Goal: Information Seeking & Learning: Check status

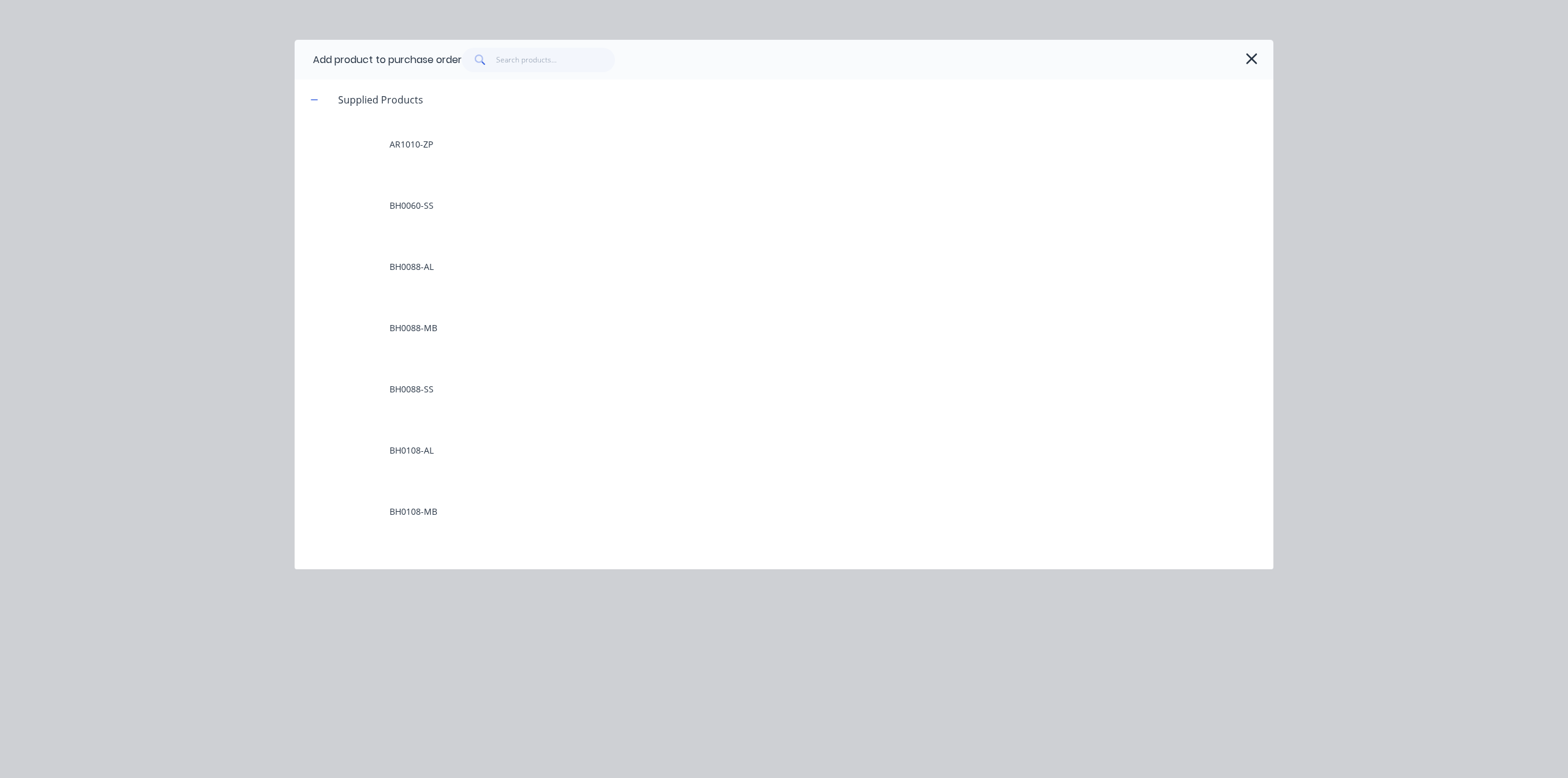
scroll to position [857, 0]
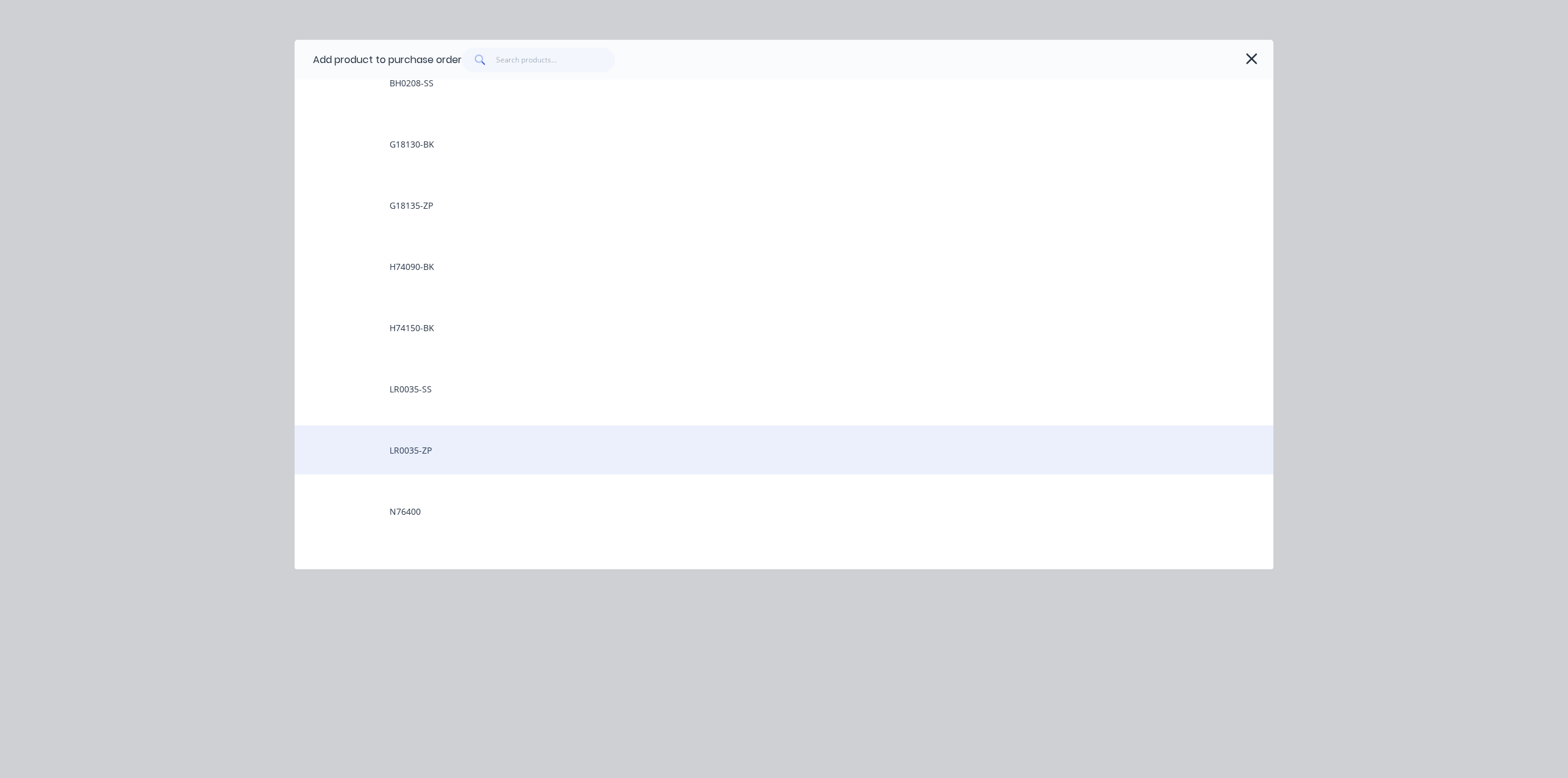
click at [410, 447] on div "LR0035-ZP" at bounding box center [783, 449] width 979 height 49
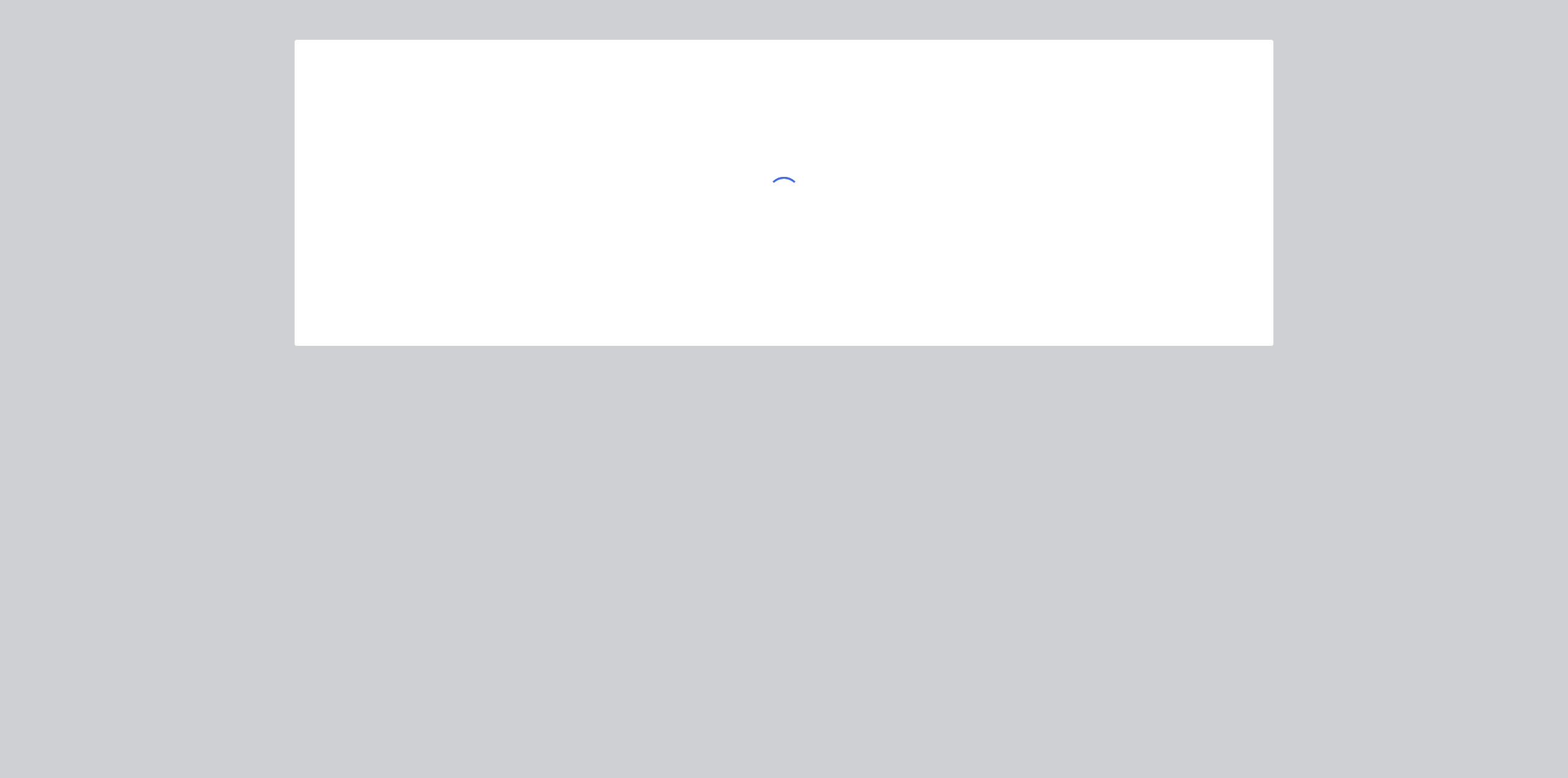
click at [634, 183] on div at bounding box center [783, 192] width 979 height 306
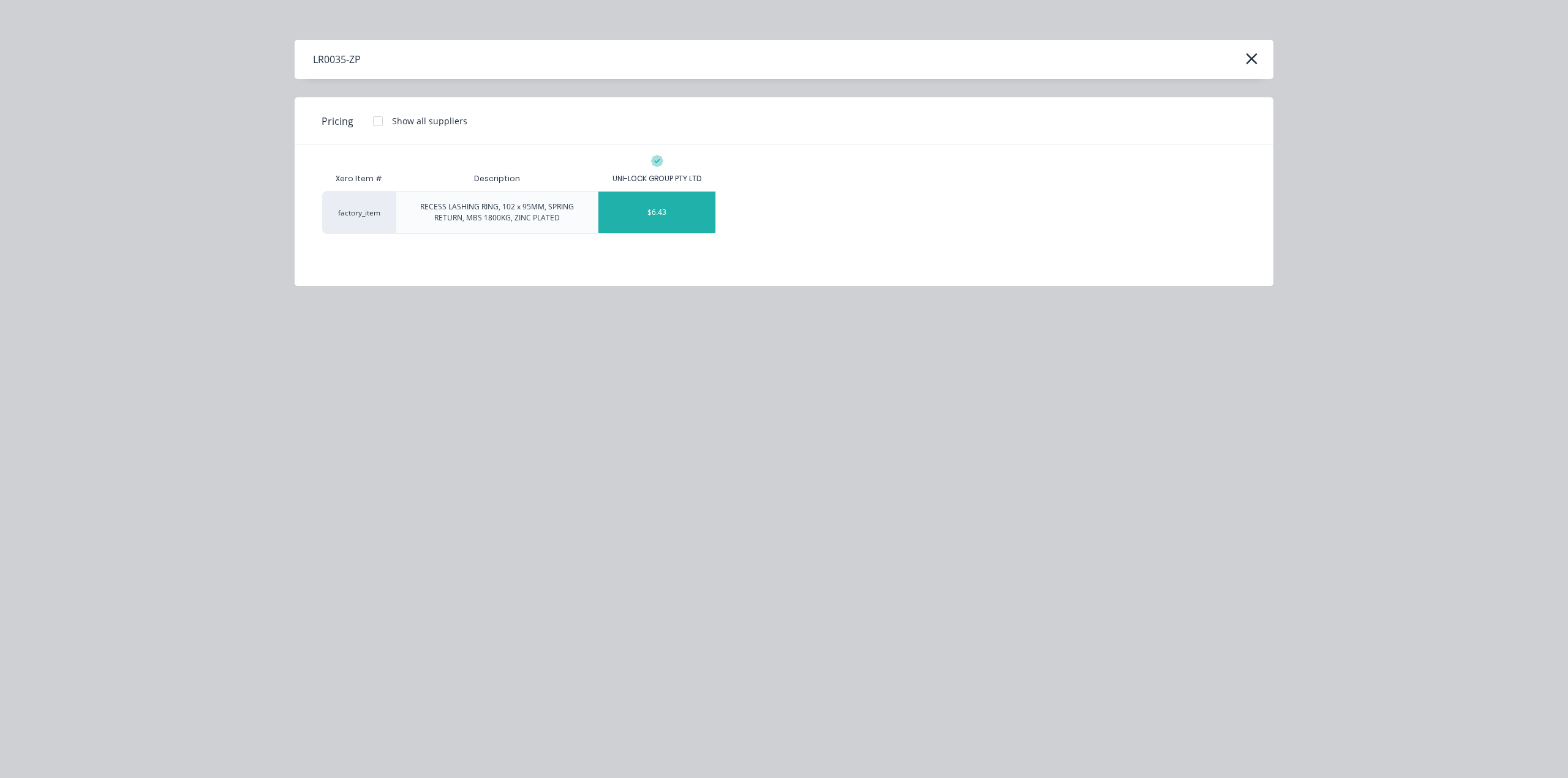
click at [652, 220] on div "$6.43" at bounding box center [656, 212] width 117 height 41
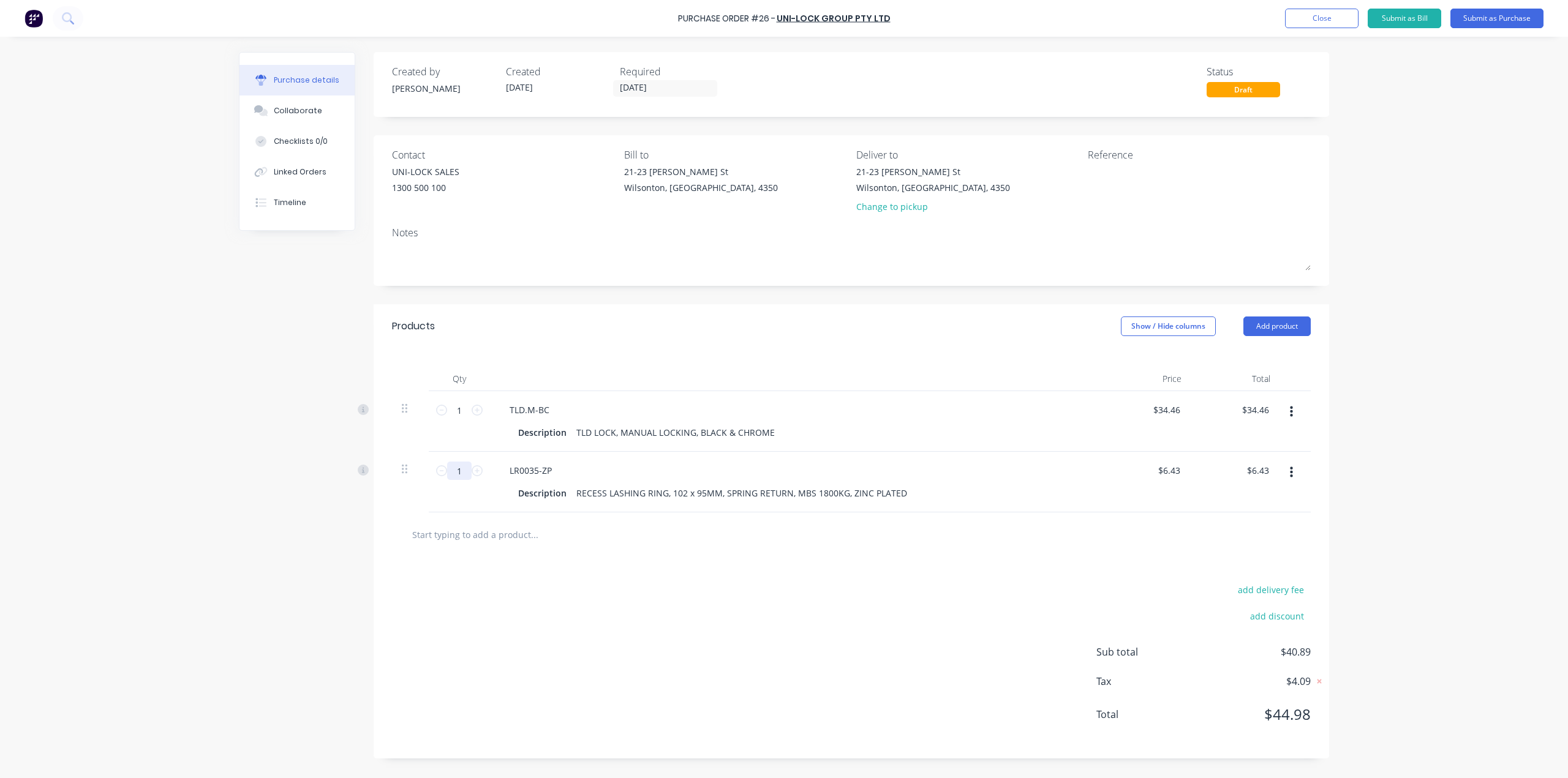
click at [467, 469] on input "1" at bounding box center [459, 470] width 24 height 18
type input "5"
type input "$32.15"
type input "50"
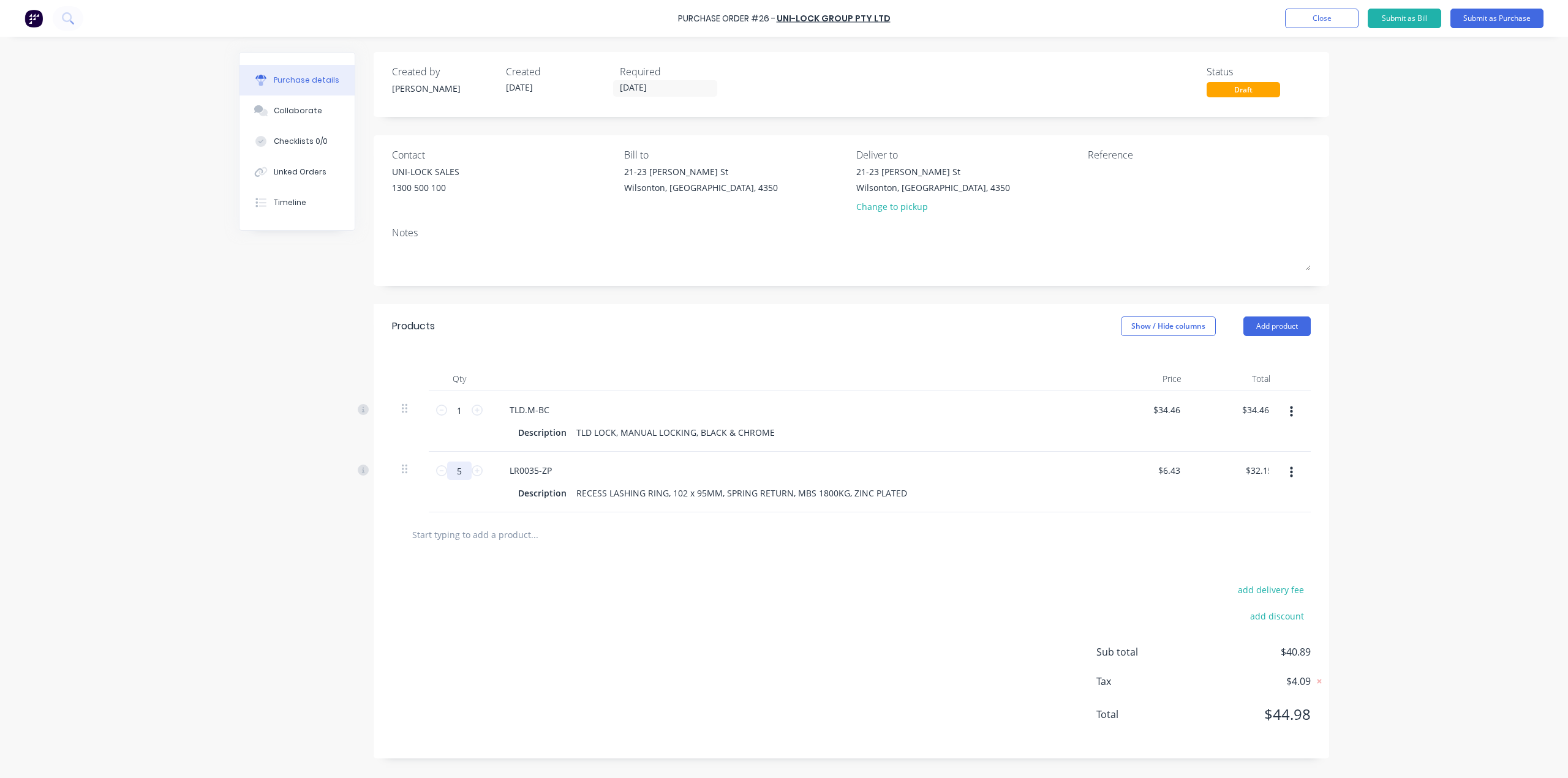
type input "$321.50"
type input "50"
click at [455, 414] on input "1" at bounding box center [459, 410] width 24 height 18
type input "10"
type input "$344.60"
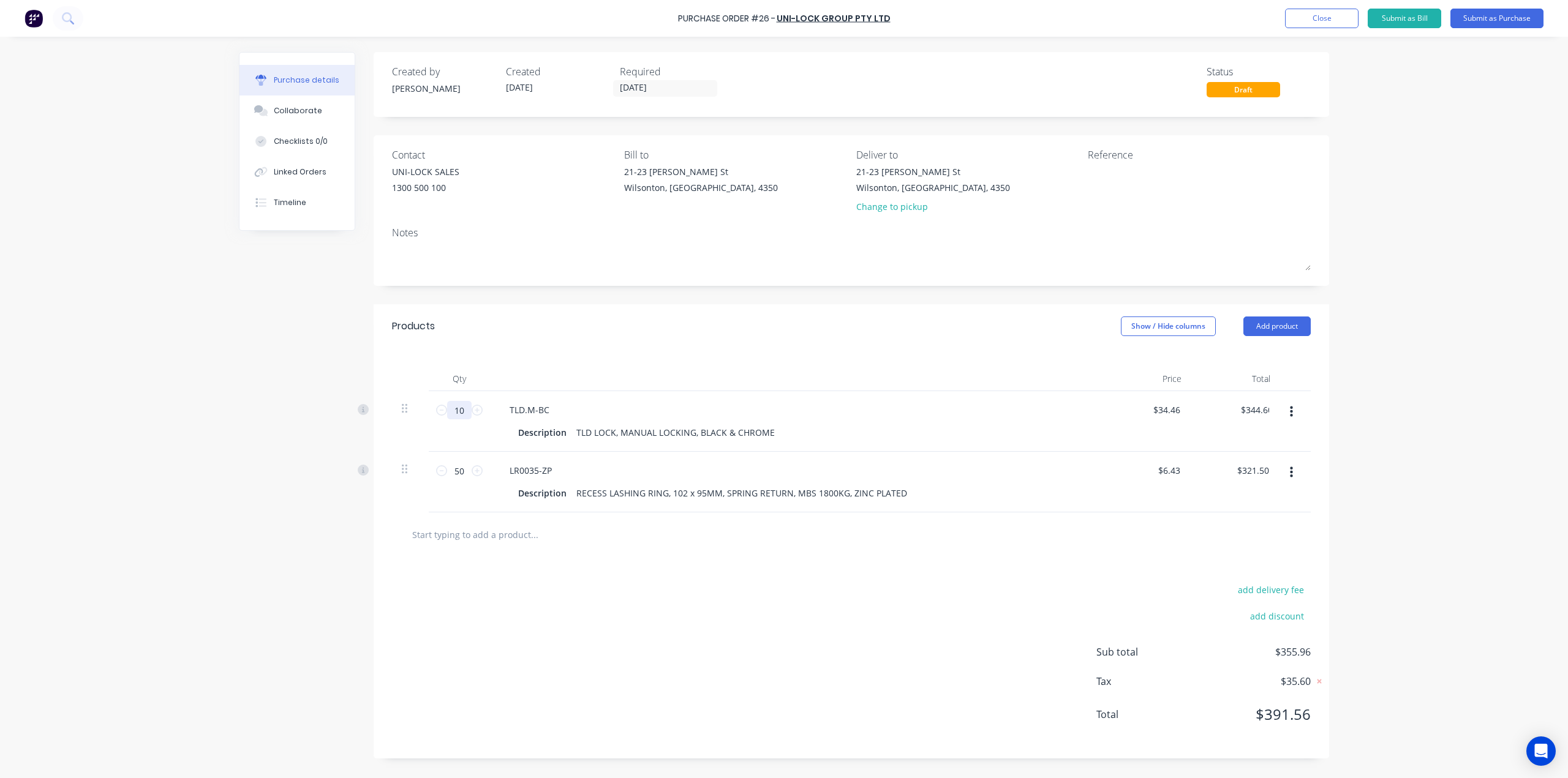
type input "100"
type input "$3,446.00"
type input "100"
click at [935, 469] on div "LR0035-ZP" at bounding box center [796, 470] width 593 height 17
click at [1475, 14] on button "Submit as Purchase" at bounding box center [1497, 18] width 94 height 19
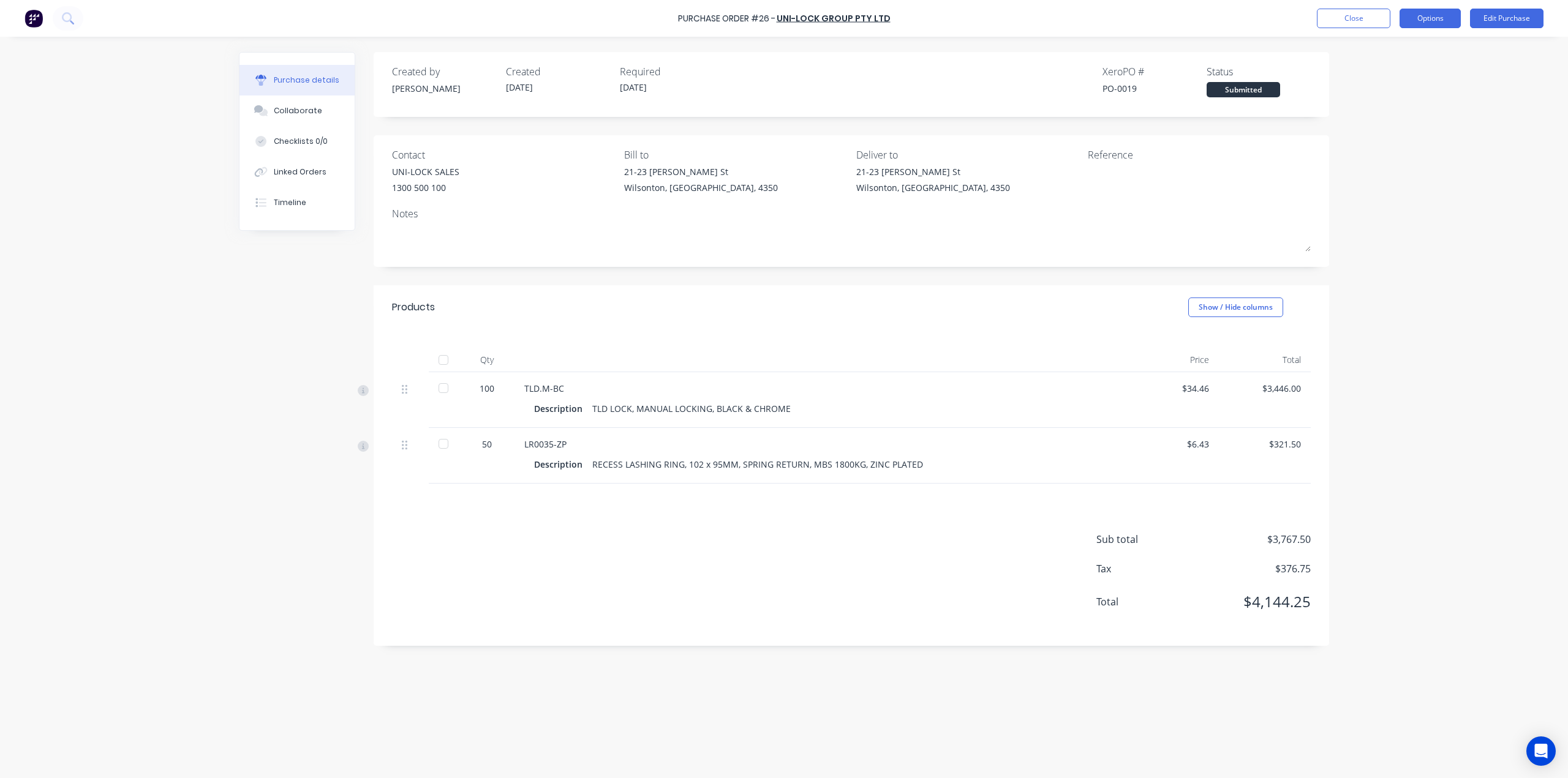
click at [1443, 21] on button "Options" at bounding box center [1429, 18] width 61 height 19
click at [1403, 55] on div "Print / Email" at bounding box center [1402, 50] width 95 height 17
click at [1378, 97] on div "Without pricing" at bounding box center [1402, 98] width 95 height 17
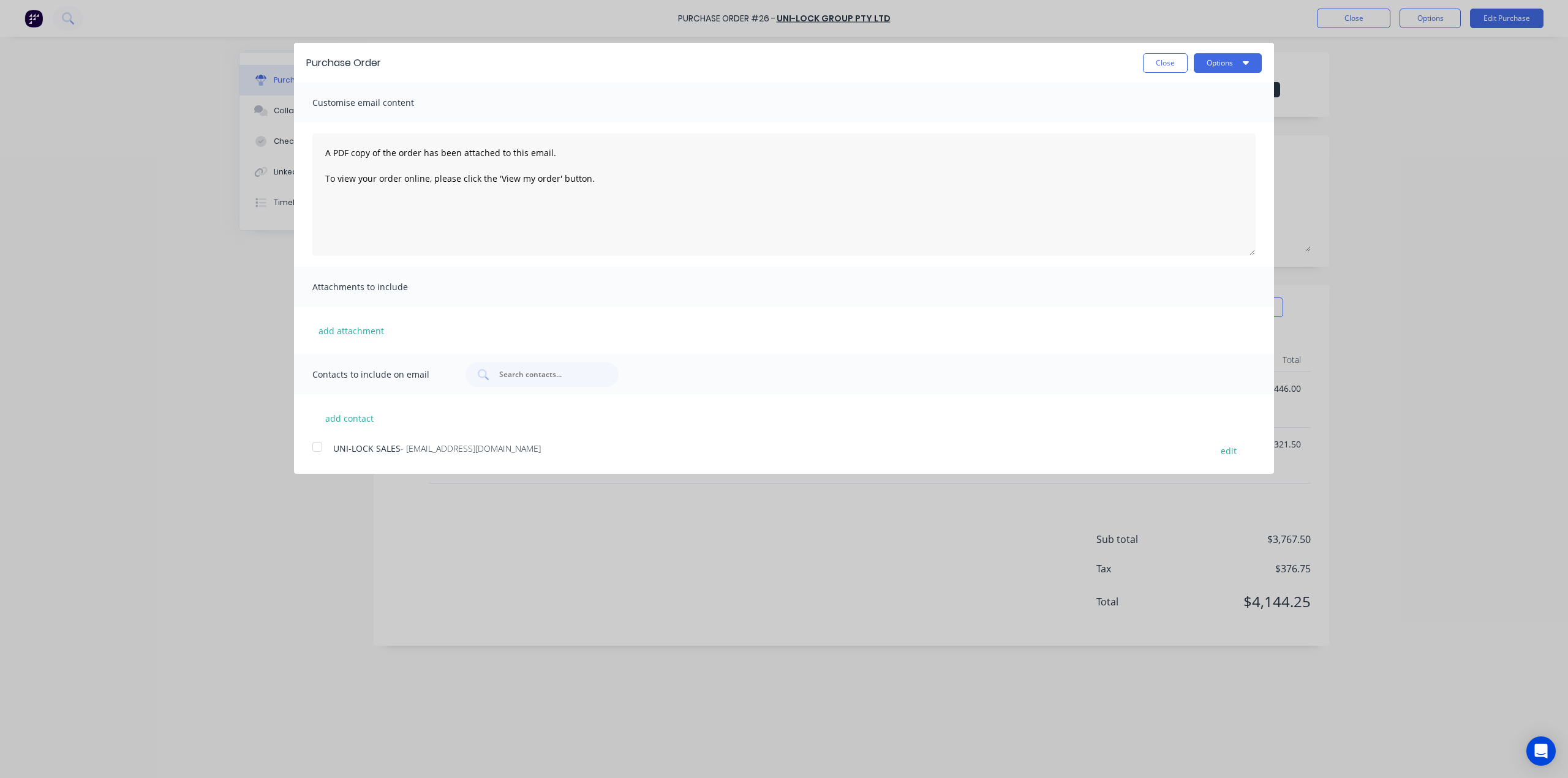
click at [314, 448] on div at bounding box center [316, 446] width 24 height 24
click at [1232, 67] on button "Options" at bounding box center [1228, 63] width 68 height 19
click at [1228, 122] on div "Email" at bounding box center [1203, 119] width 95 height 17
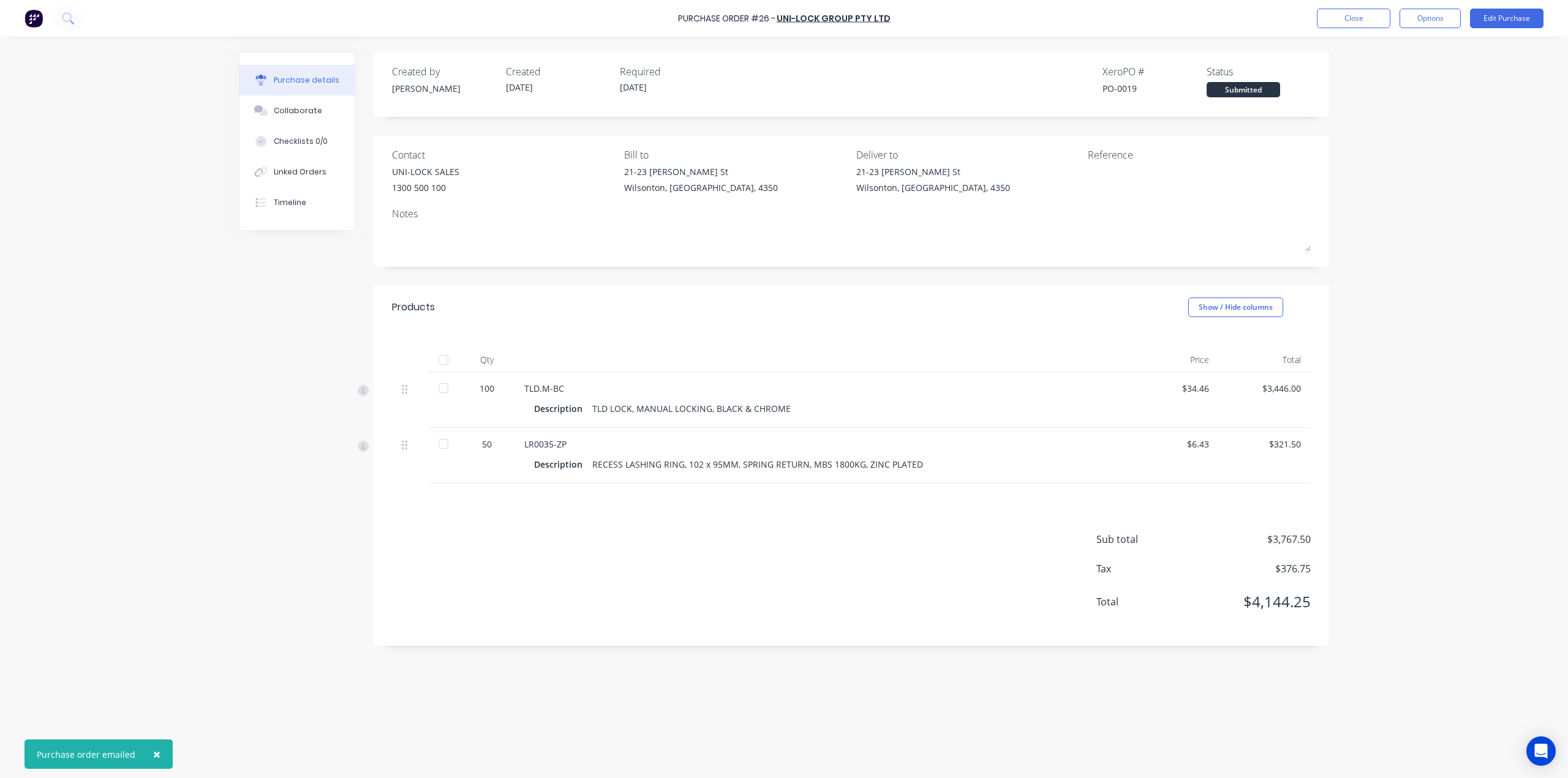
click at [1071, 278] on div "Created by Jason Created 01/09/25 Required 01/09/25 Xero PO # PO-0019 Status Su…" at bounding box center [851, 349] width 956 height 594
click at [33, 18] on img at bounding box center [33, 18] width 18 height 18
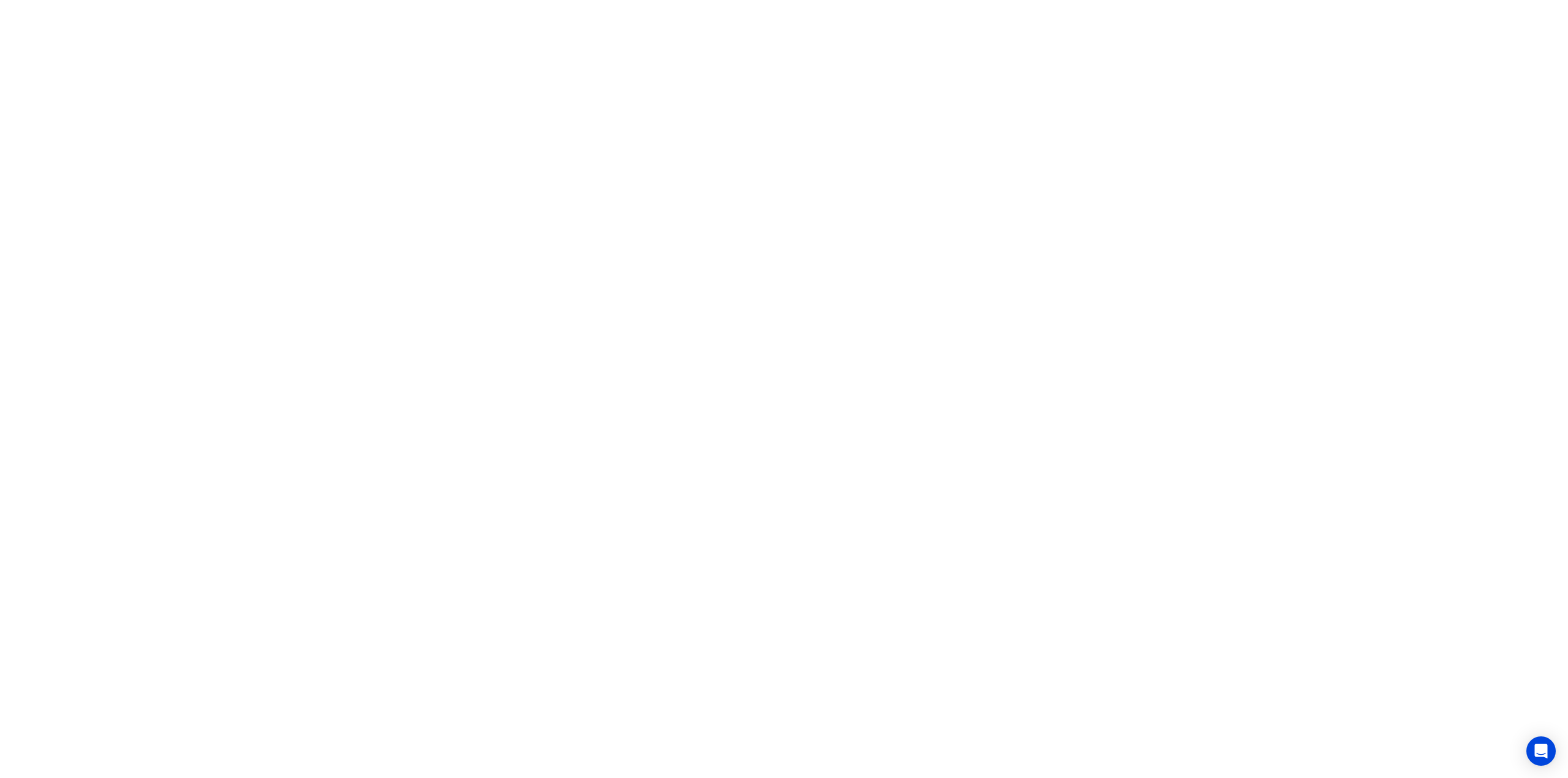
click at [392, 0] on html "x" at bounding box center [784, 0] width 1568 height 0
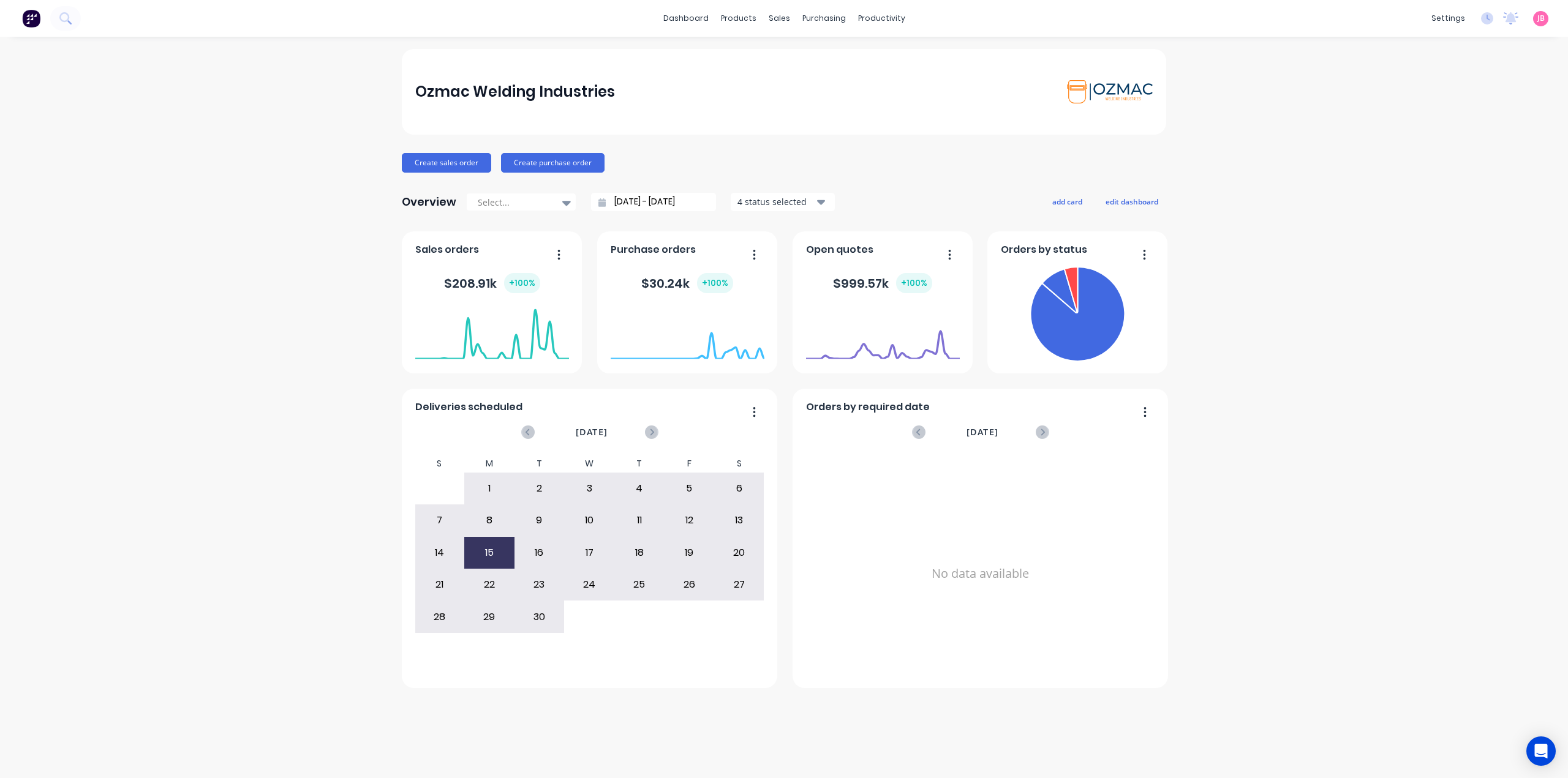
click at [1283, 354] on div "Ozmac Welding Industries Create sales order Create purchase order Overview Sele…" at bounding box center [784, 408] width 1568 height 717
click at [897, 56] on div "Workflow" at bounding box center [903, 58] width 37 height 11
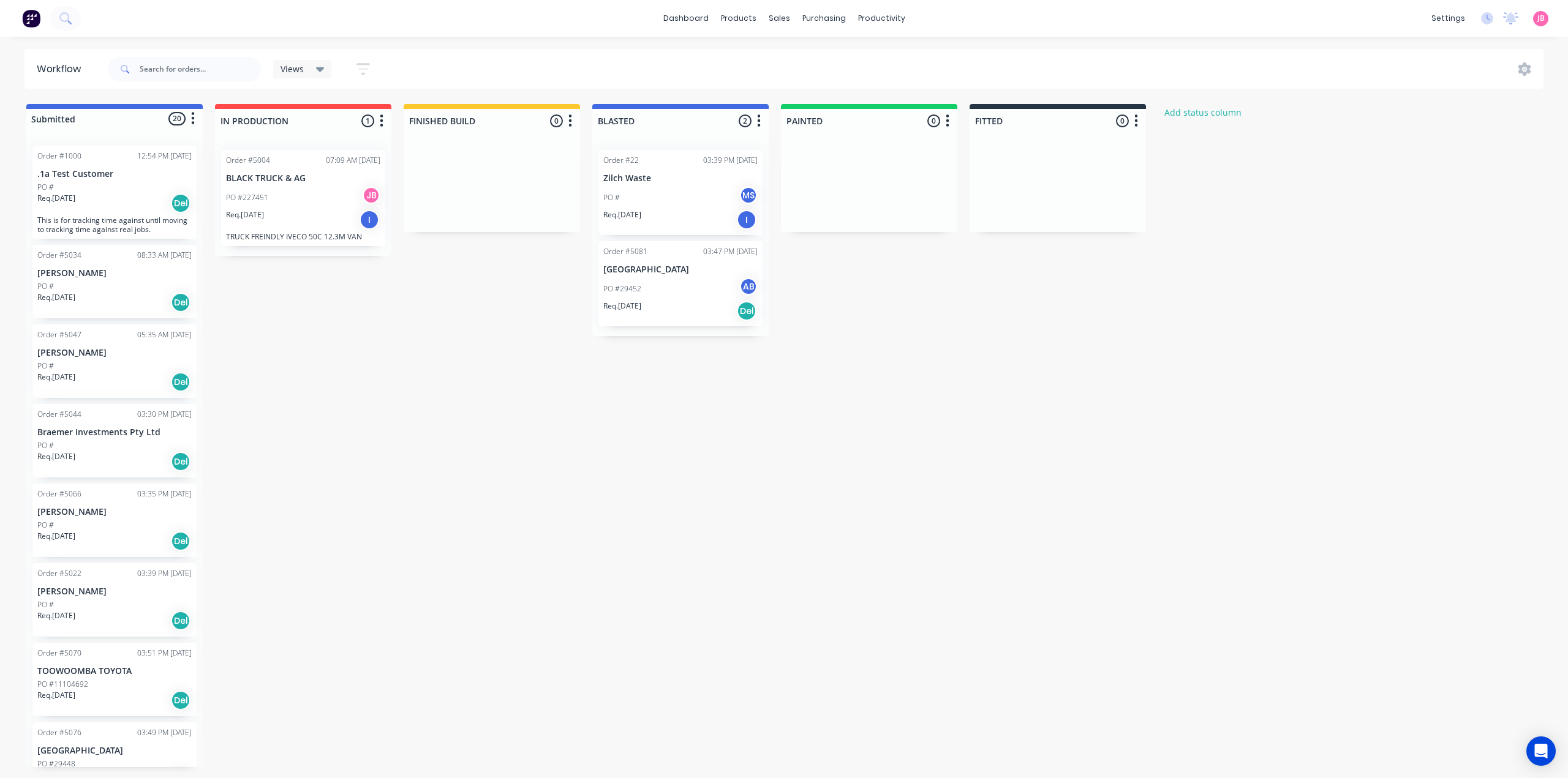
click at [307, 192] on div "PO #227451 JB" at bounding box center [303, 198] width 154 height 23
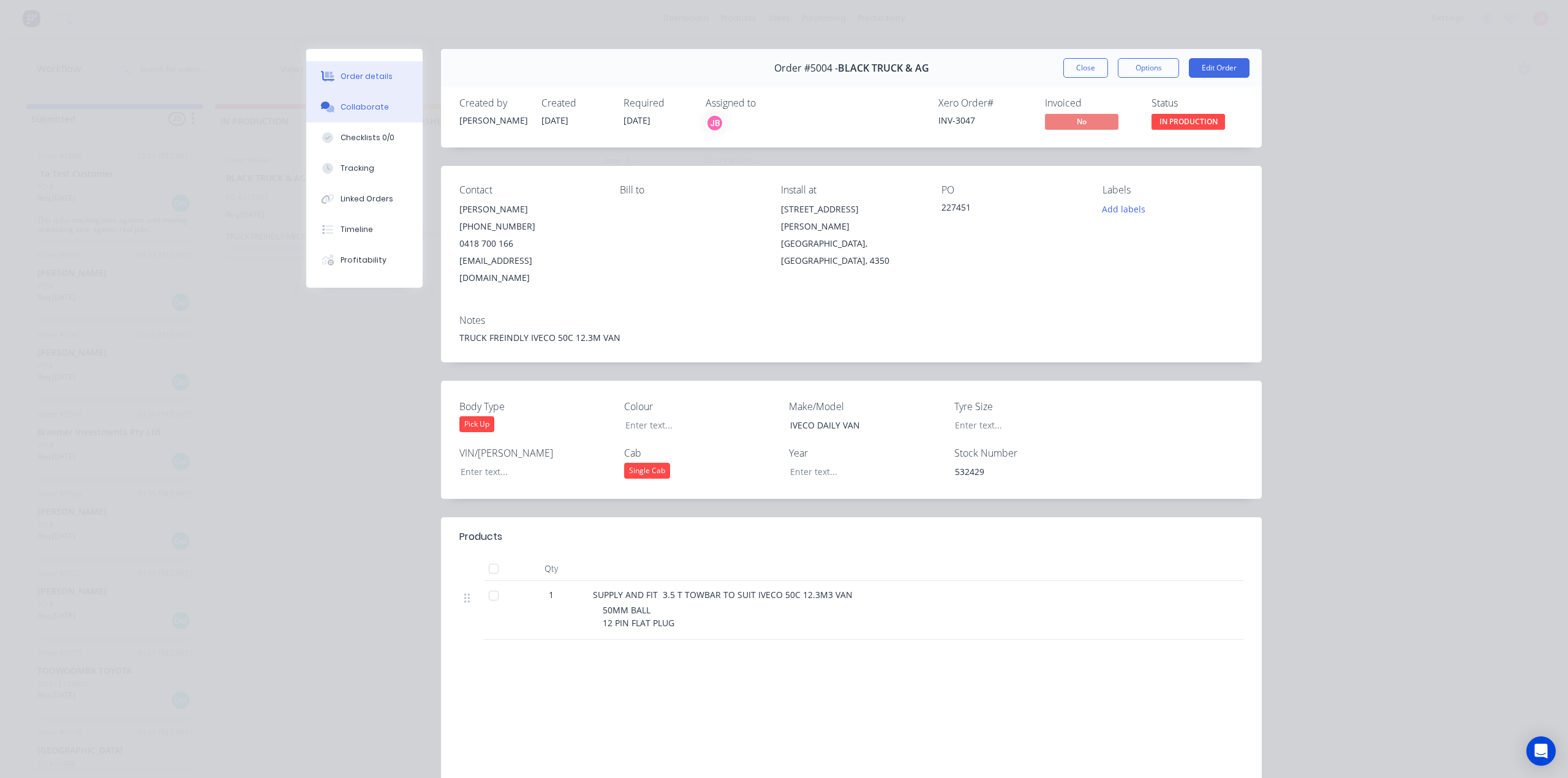
click at [363, 106] on div "Collaborate" at bounding box center [365, 106] width 48 height 11
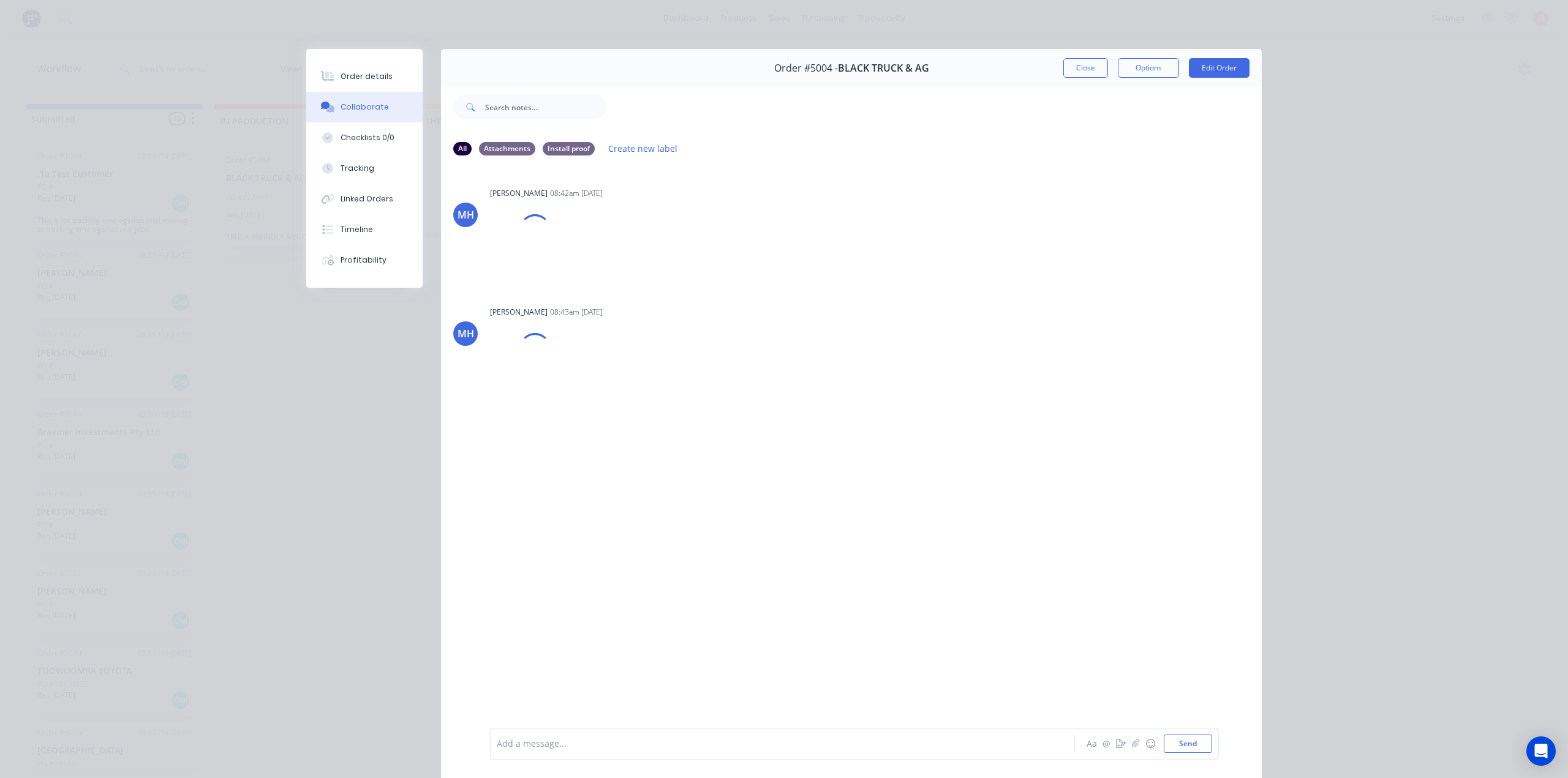
click at [623, 740] on div at bounding box center [766, 743] width 536 height 13
click at [1175, 747] on button "Send" at bounding box center [1187, 743] width 48 height 18
click at [585, 432] on div "MH [PERSON_NAME] 08:42am [DATE] WQ2yDEzUFsI.png Labels Download Delete MH [PERS…" at bounding box center [851, 446] width 821 height 561
click at [371, 67] on button "Order details" at bounding box center [364, 76] width 117 height 31
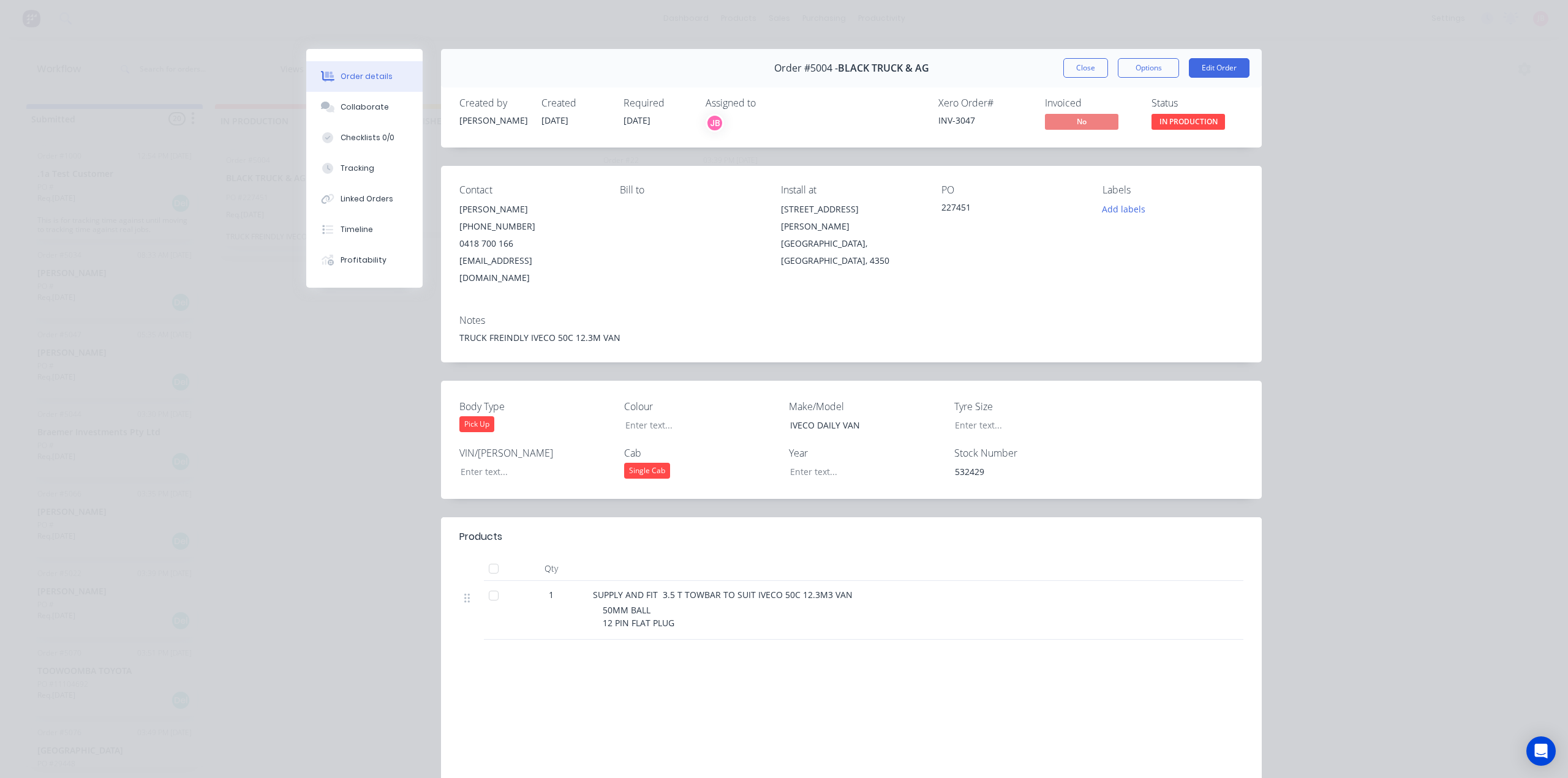
click at [951, 262] on div "PO 227451" at bounding box center [1012, 235] width 141 height 102
click at [375, 108] on div "Collaborate" at bounding box center [365, 106] width 48 height 11
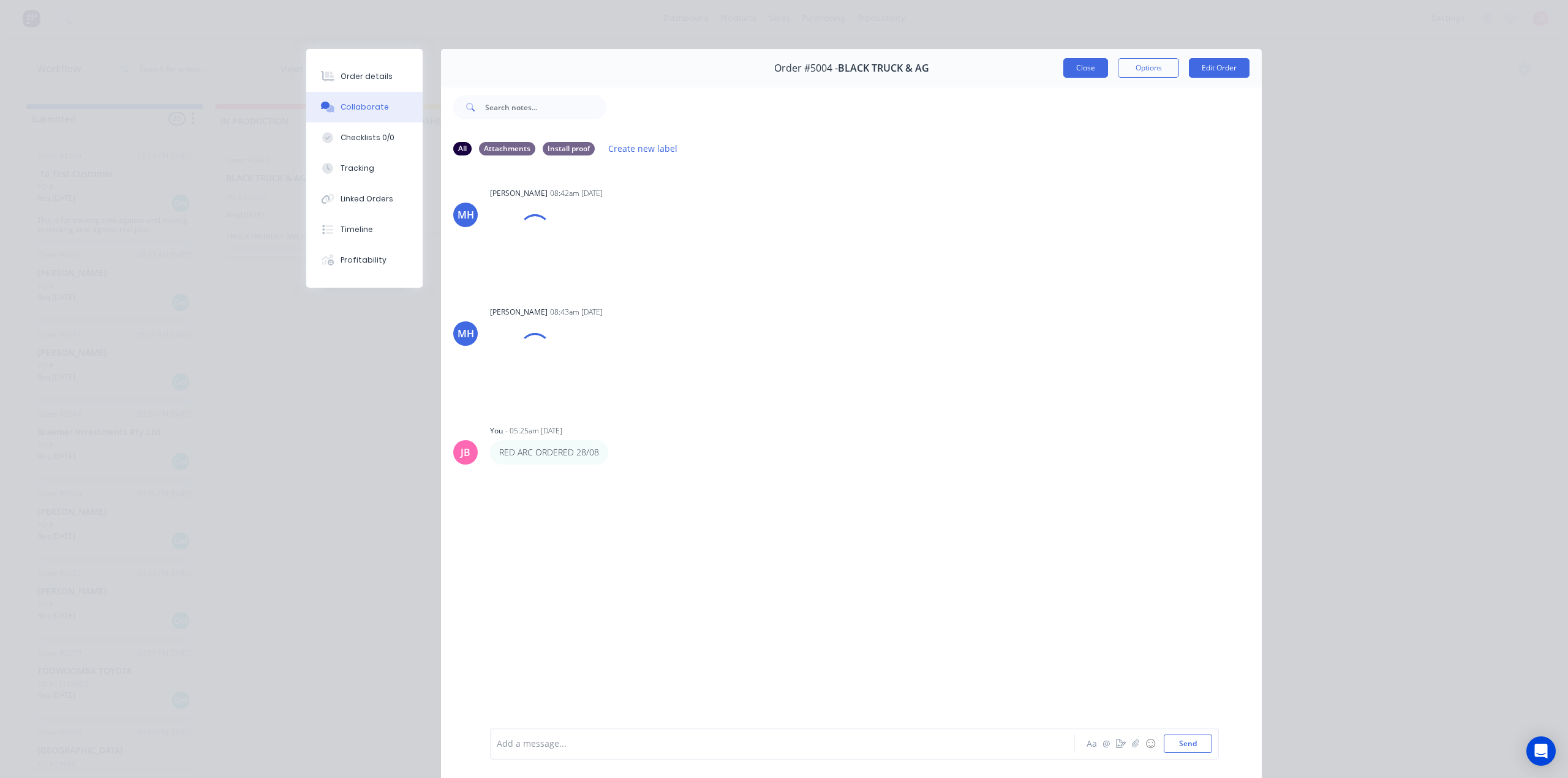
click at [1079, 69] on button "Close" at bounding box center [1085, 67] width 44 height 19
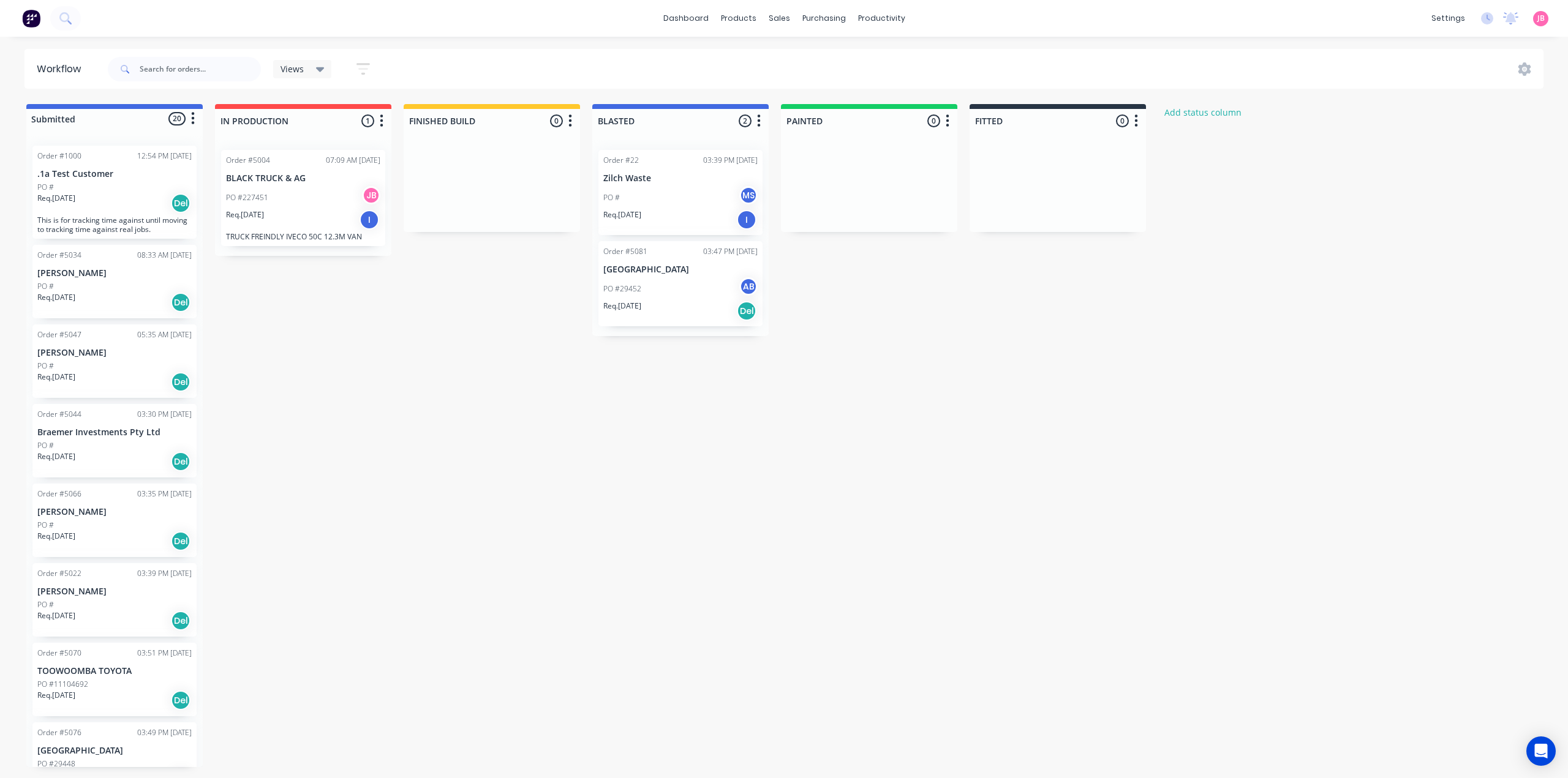
click at [110, 286] on div "PO #" at bounding box center [115, 285] width 154 height 11
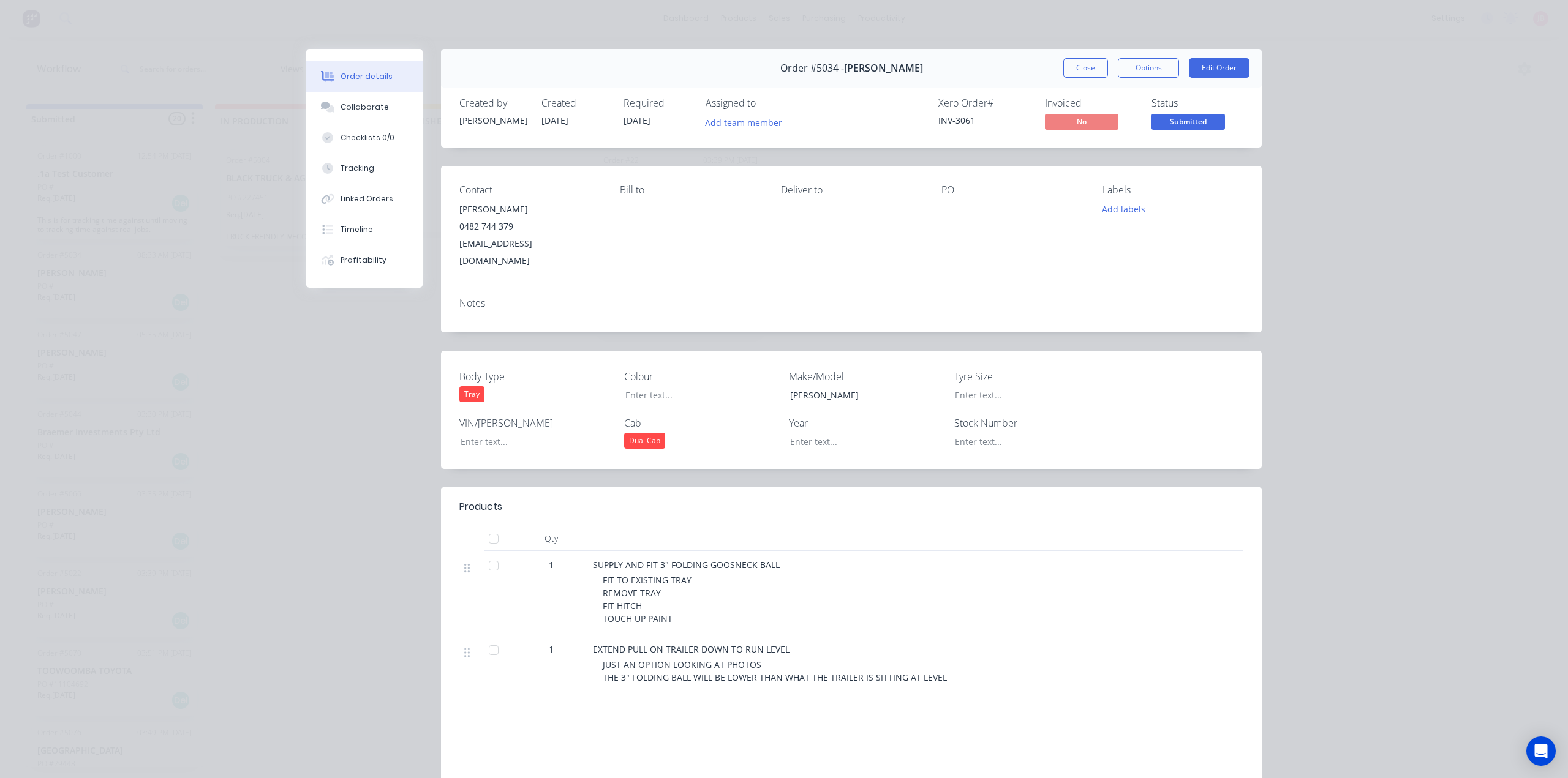
click at [1068, 69] on button "Close" at bounding box center [1085, 67] width 44 height 19
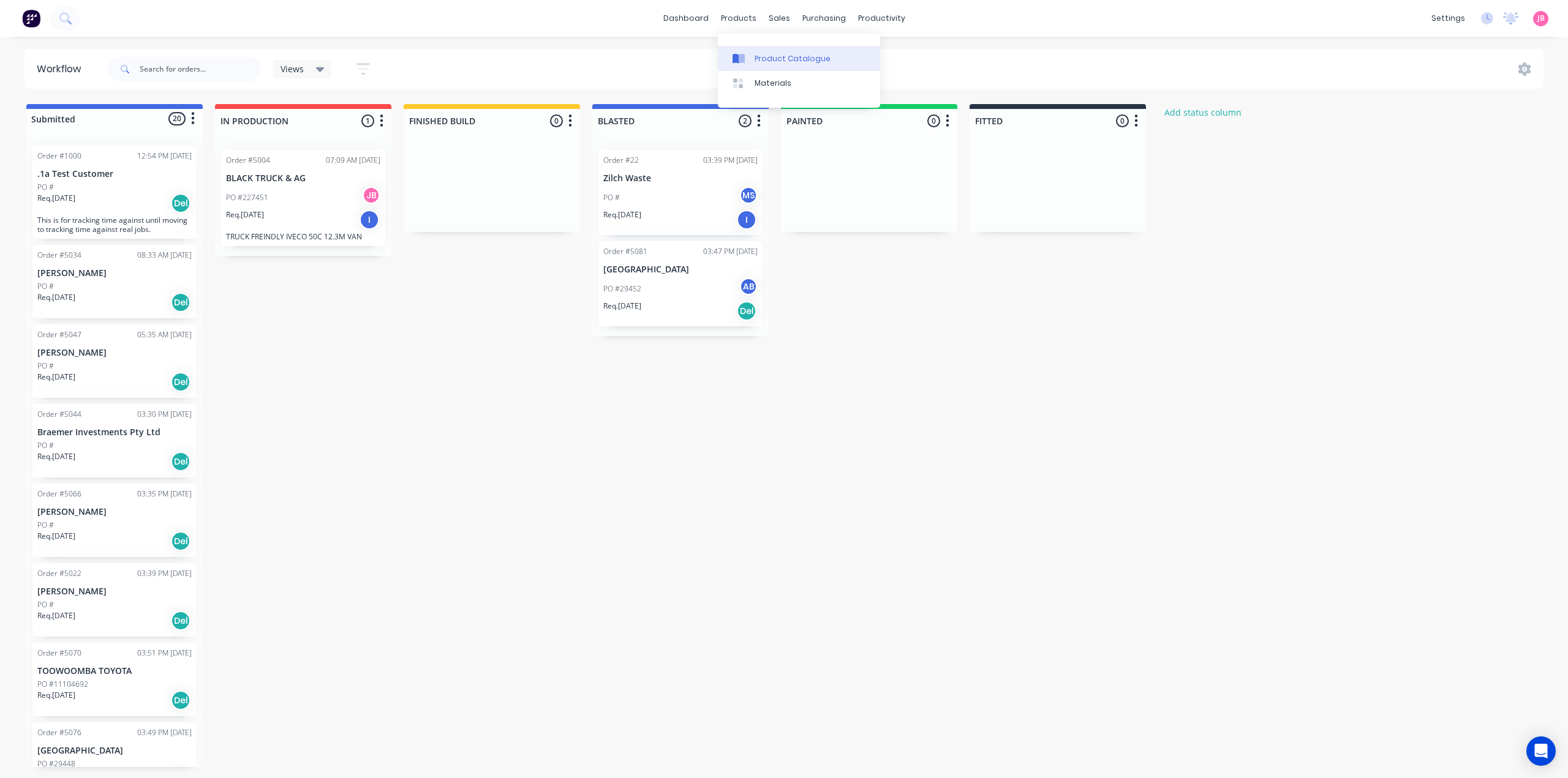
click at [759, 55] on div "Product Catalogue" at bounding box center [792, 58] width 76 height 11
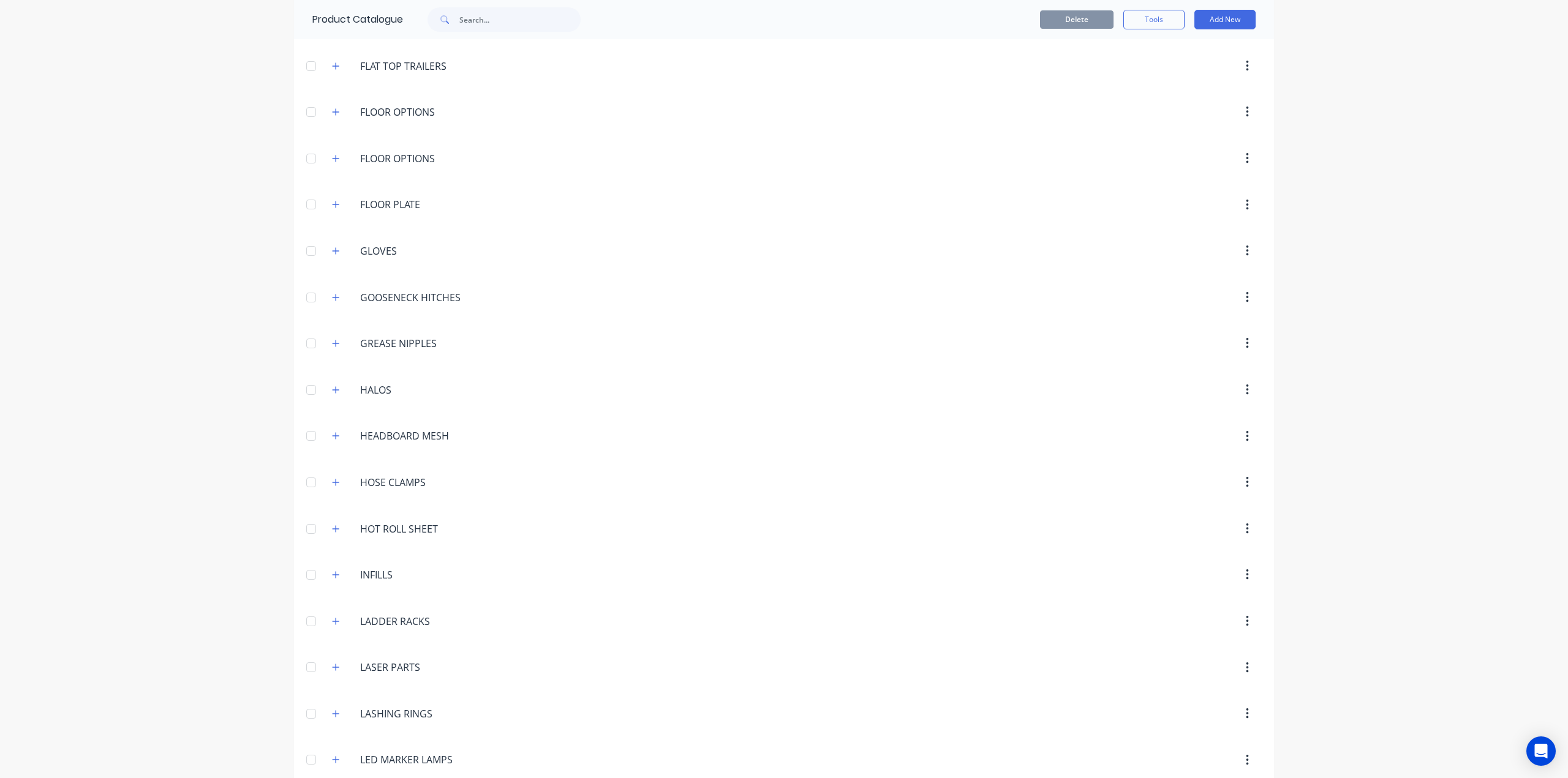
scroll to position [1668, 0]
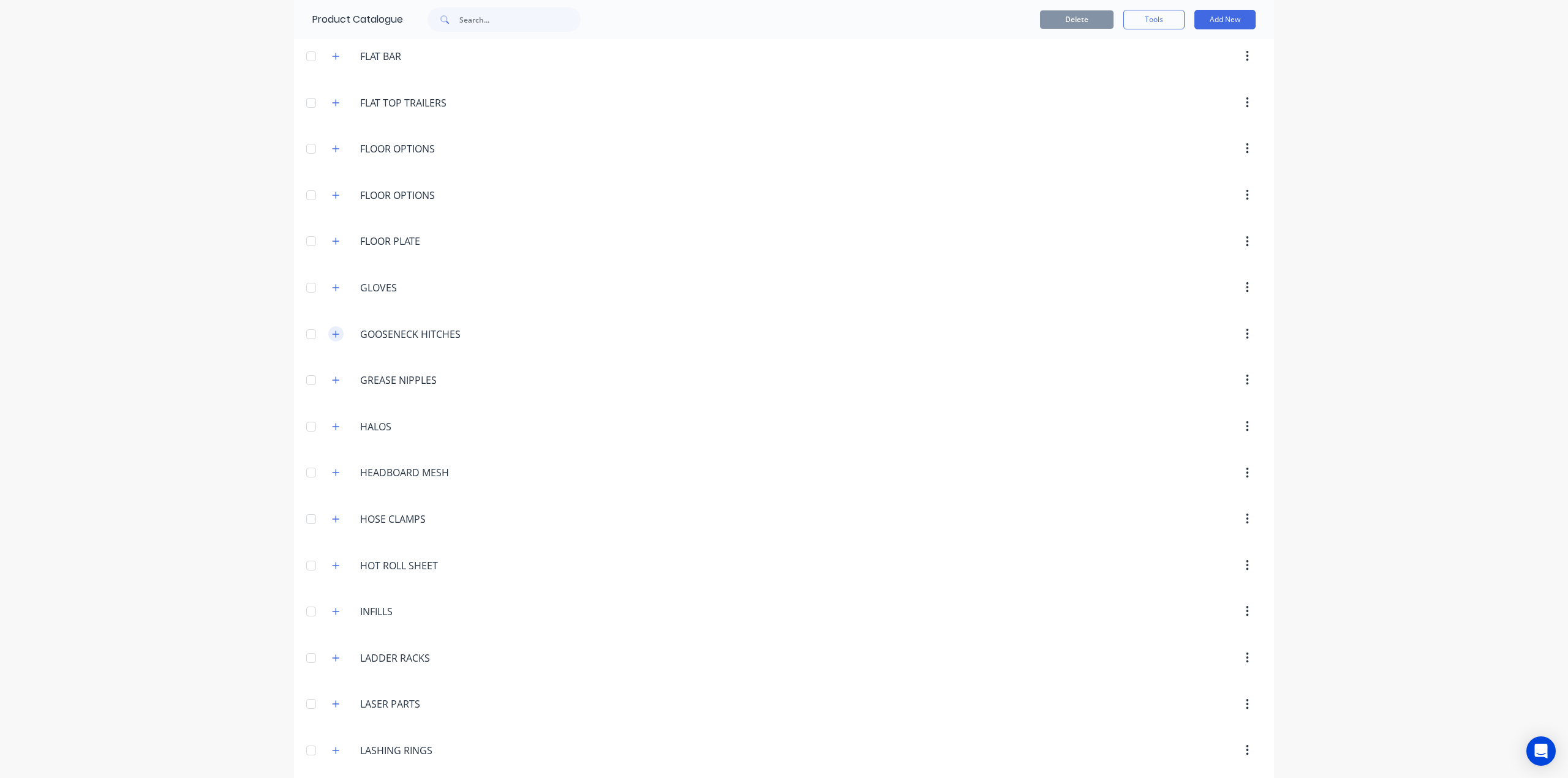
click at [334, 336] on icon "button" at bounding box center [336, 334] width 8 height 9
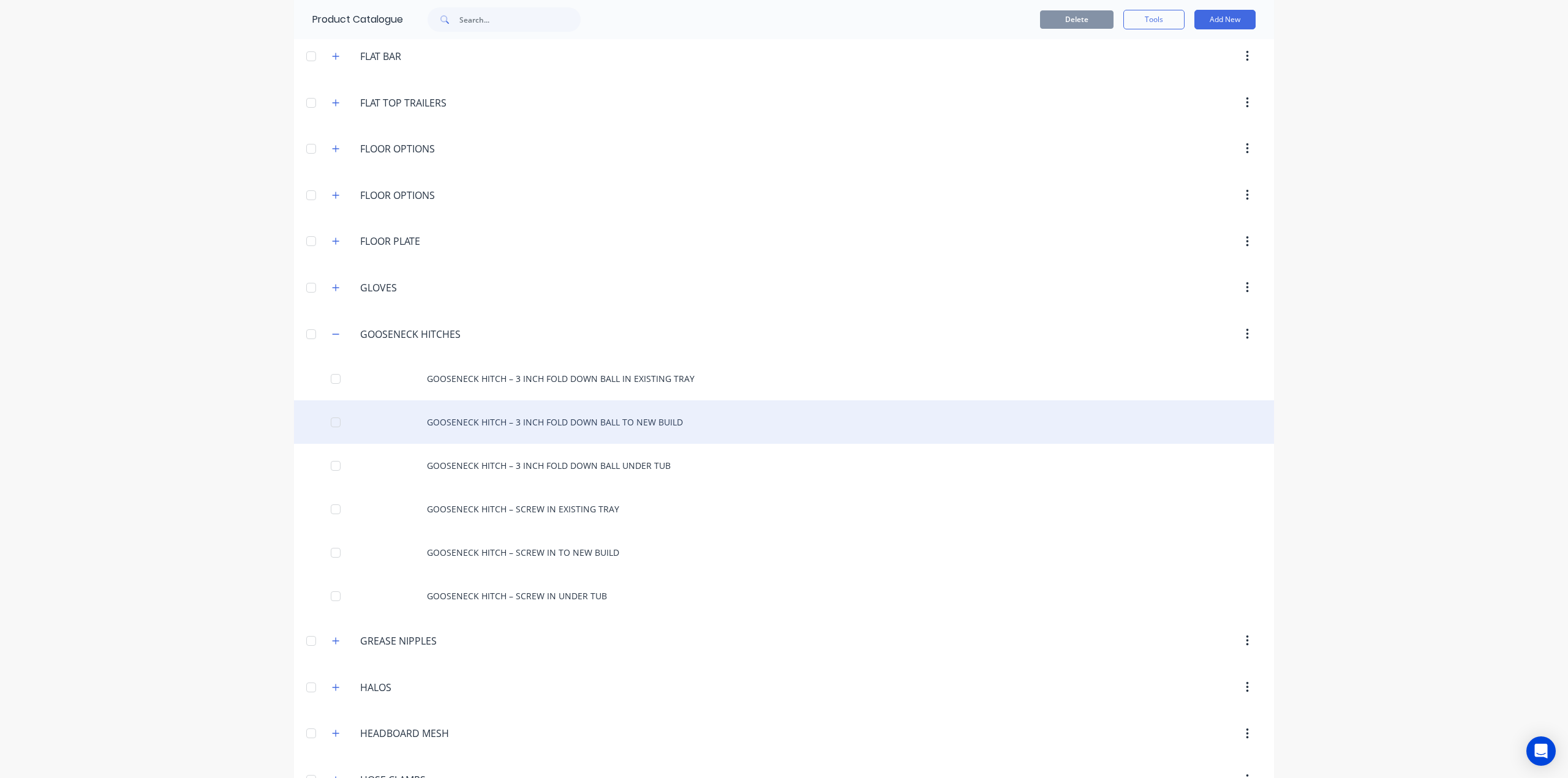
click at [538, 426] on div "GOOSENECK HITCH – 3 INCH FOLD DOWN BALL TO NEW BUILD" at bounding box center [784, 421] width 980 height 43
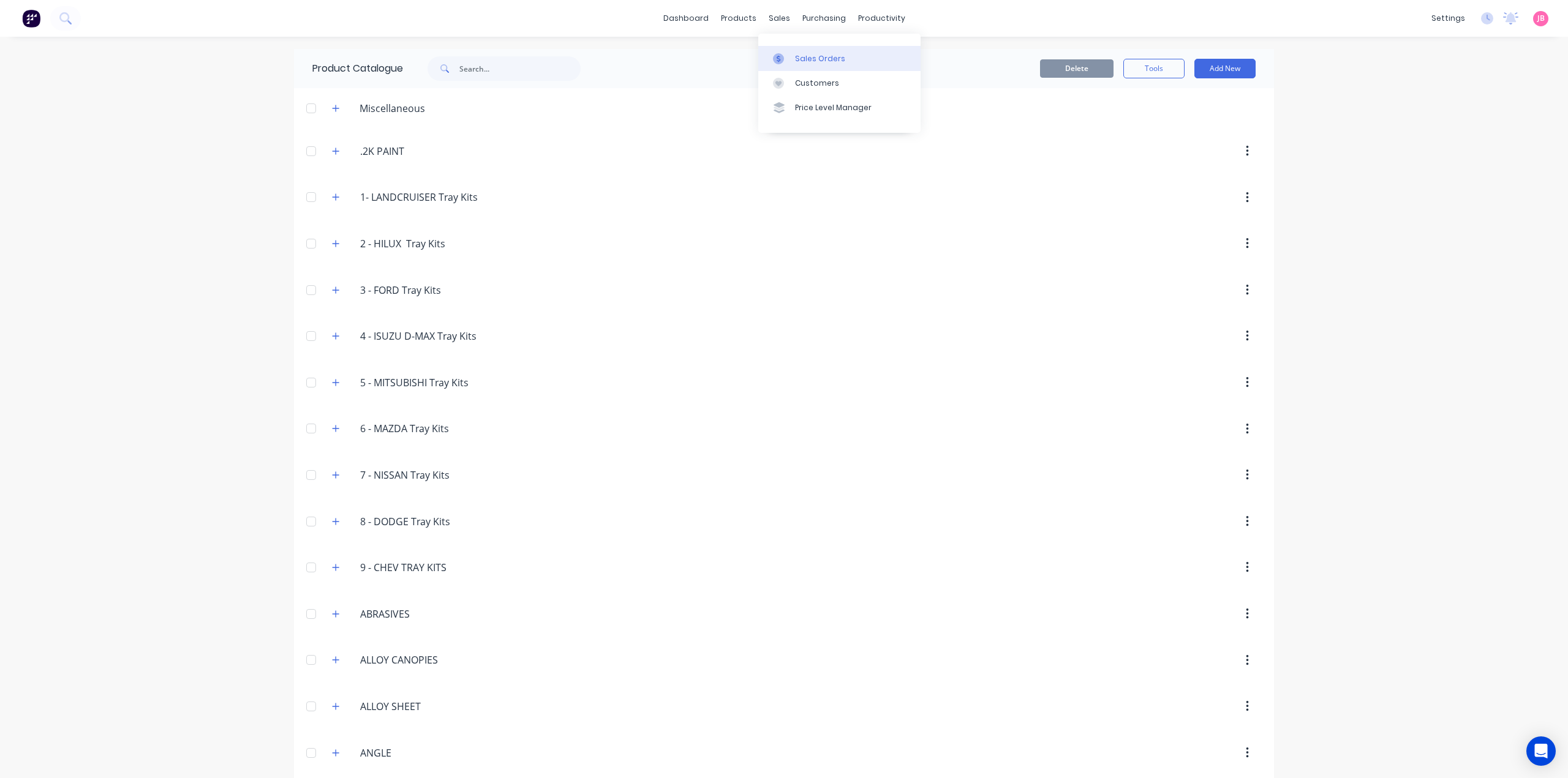
click at [799, 51] on link "Sales Orders" at bounding box center [839, 58] width 162 height 24
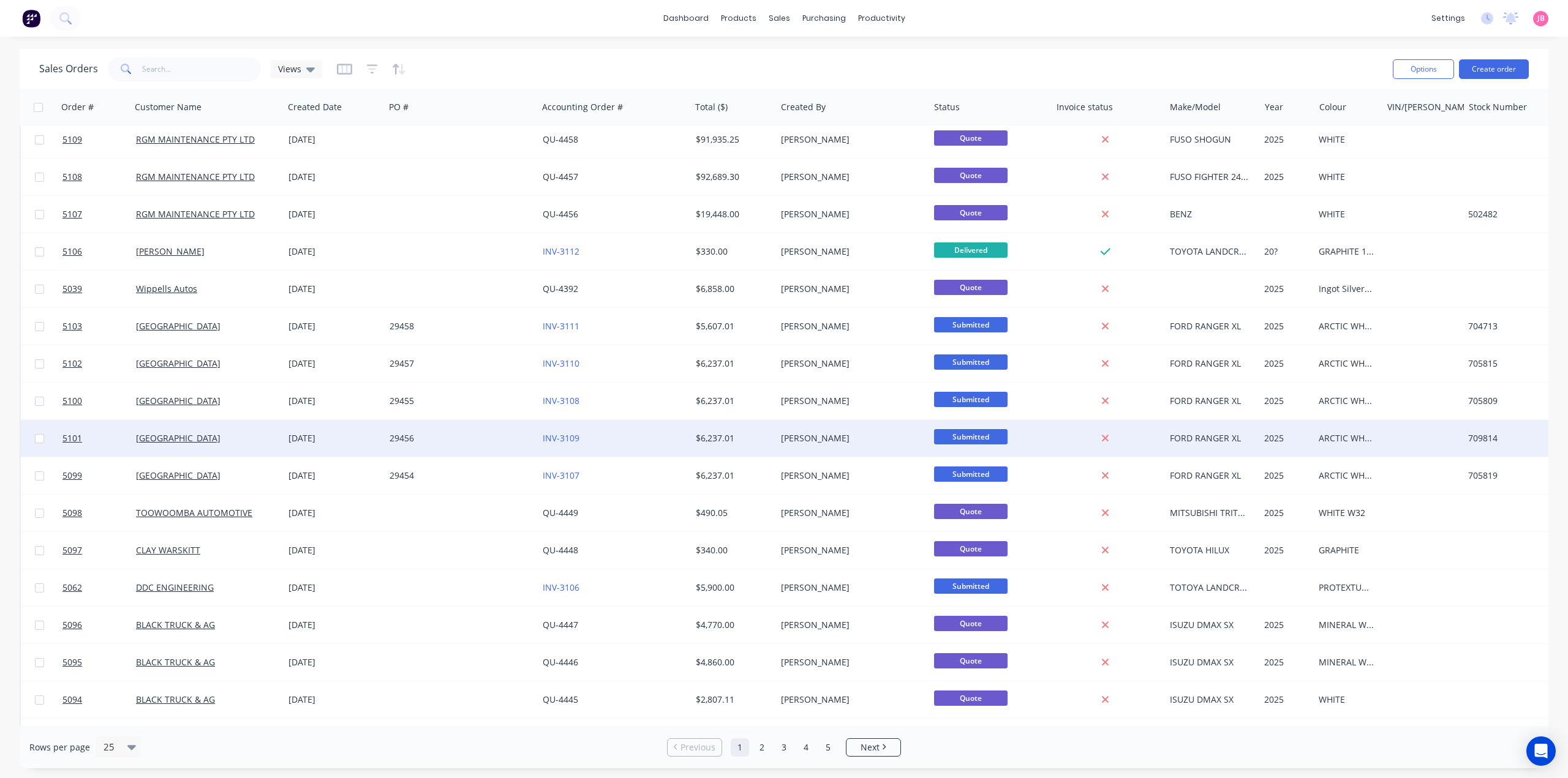
scroll to position [339, 0]
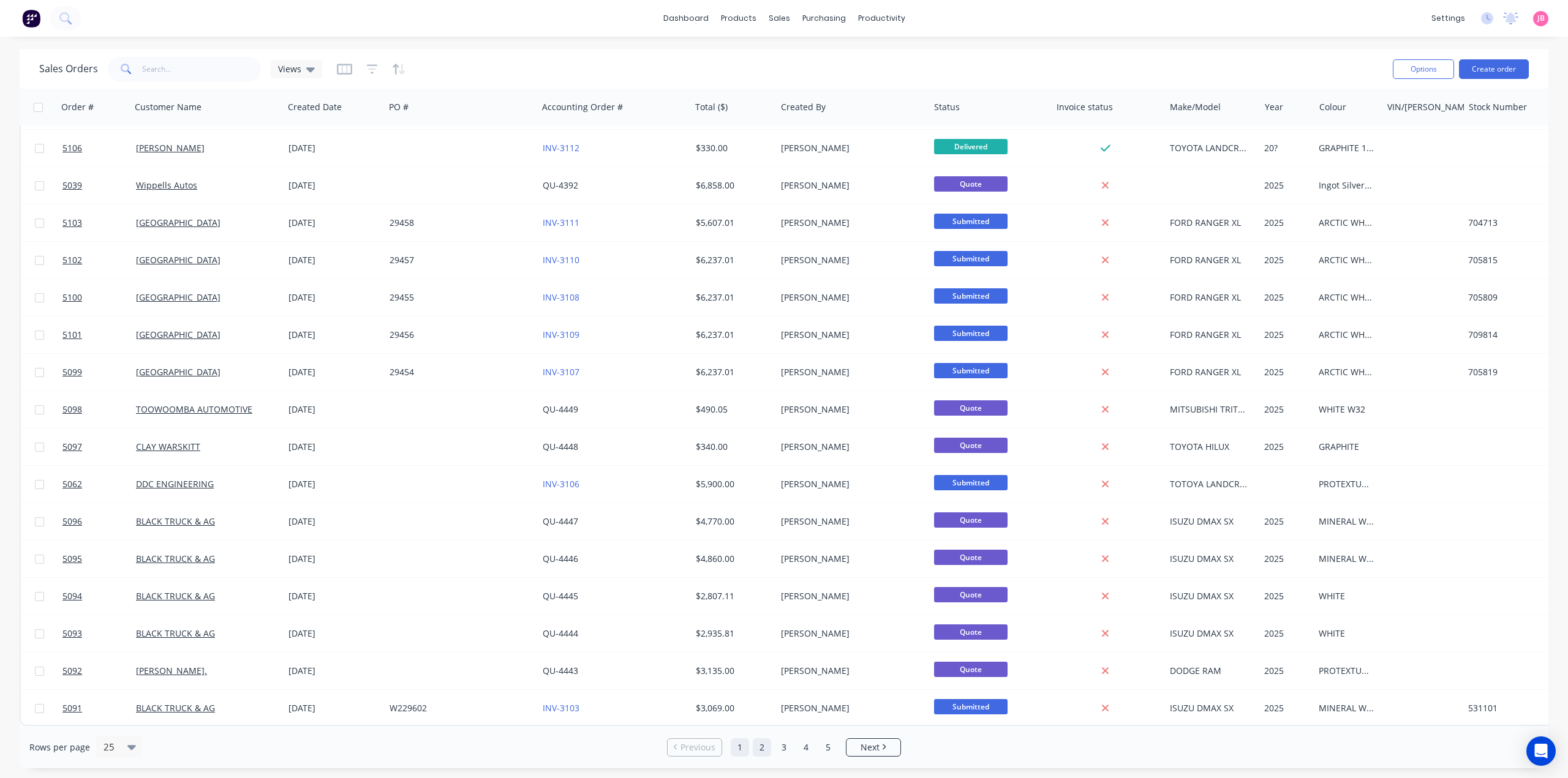
click at [764, 747] on link "2" at bounding box center [761, 747] width 18 height 18
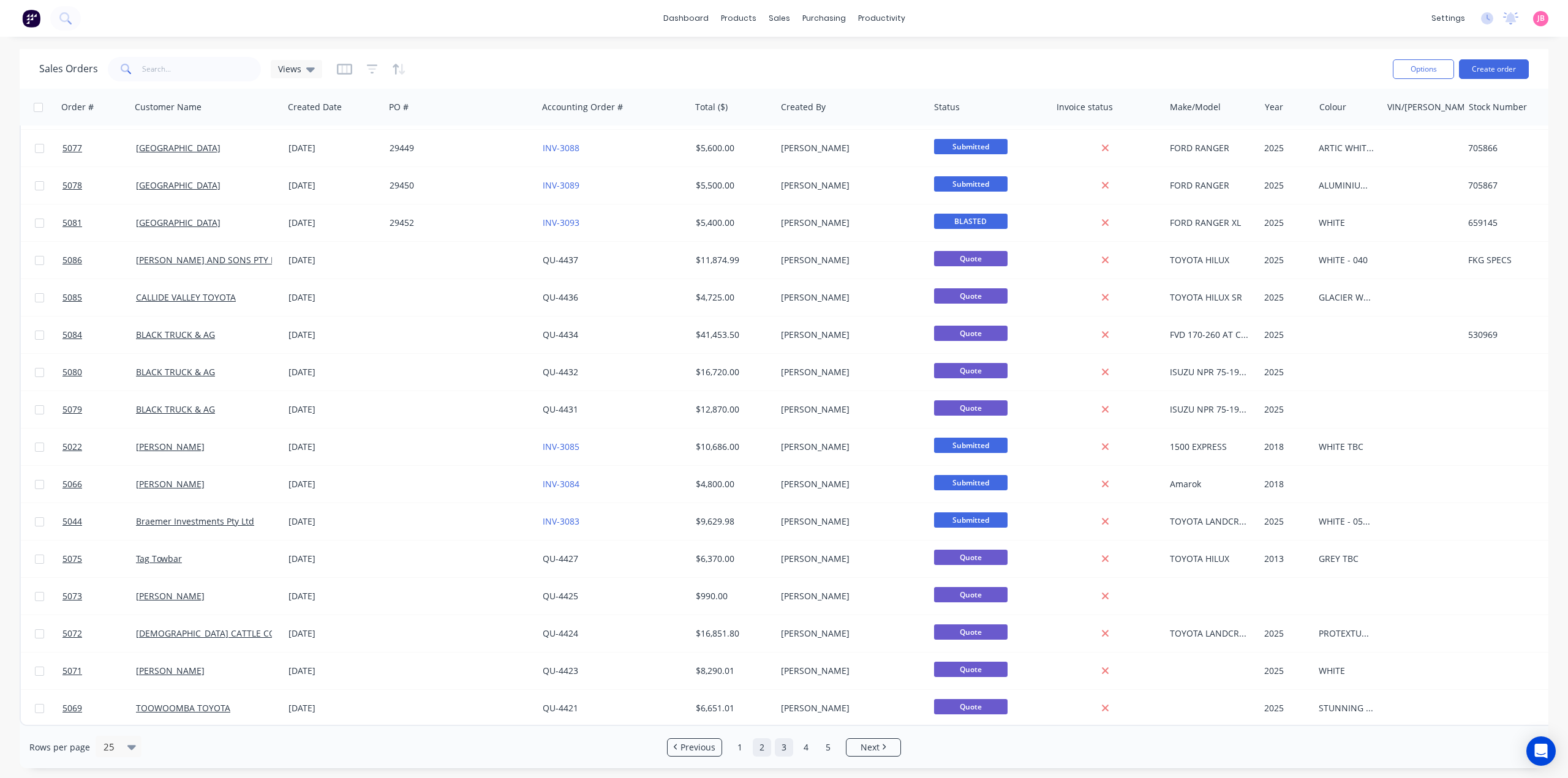
click at [779, 754] on link "3" at bounding box center [783, 747] width 18 height 18
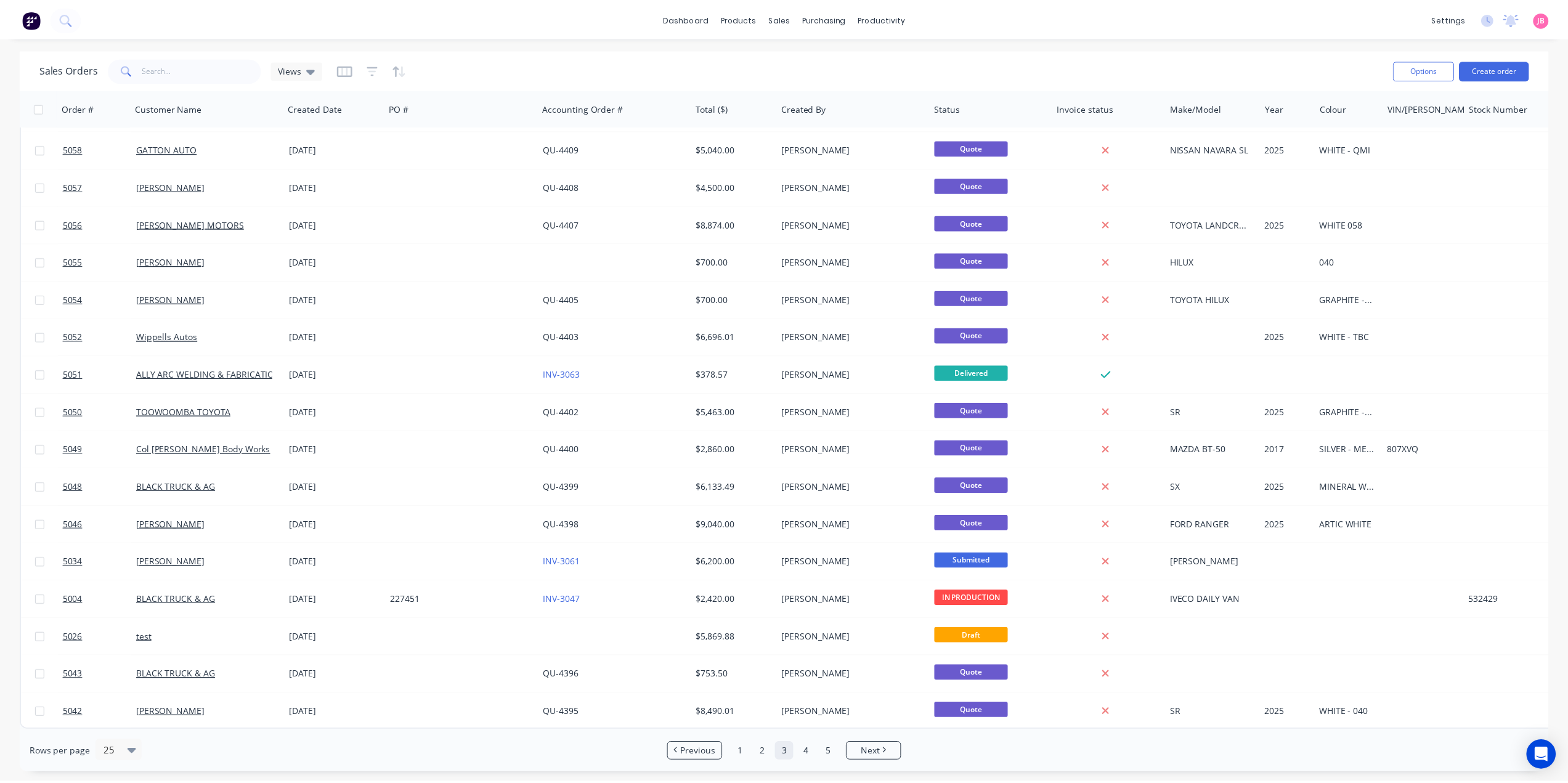
scroll to position [0, 0]
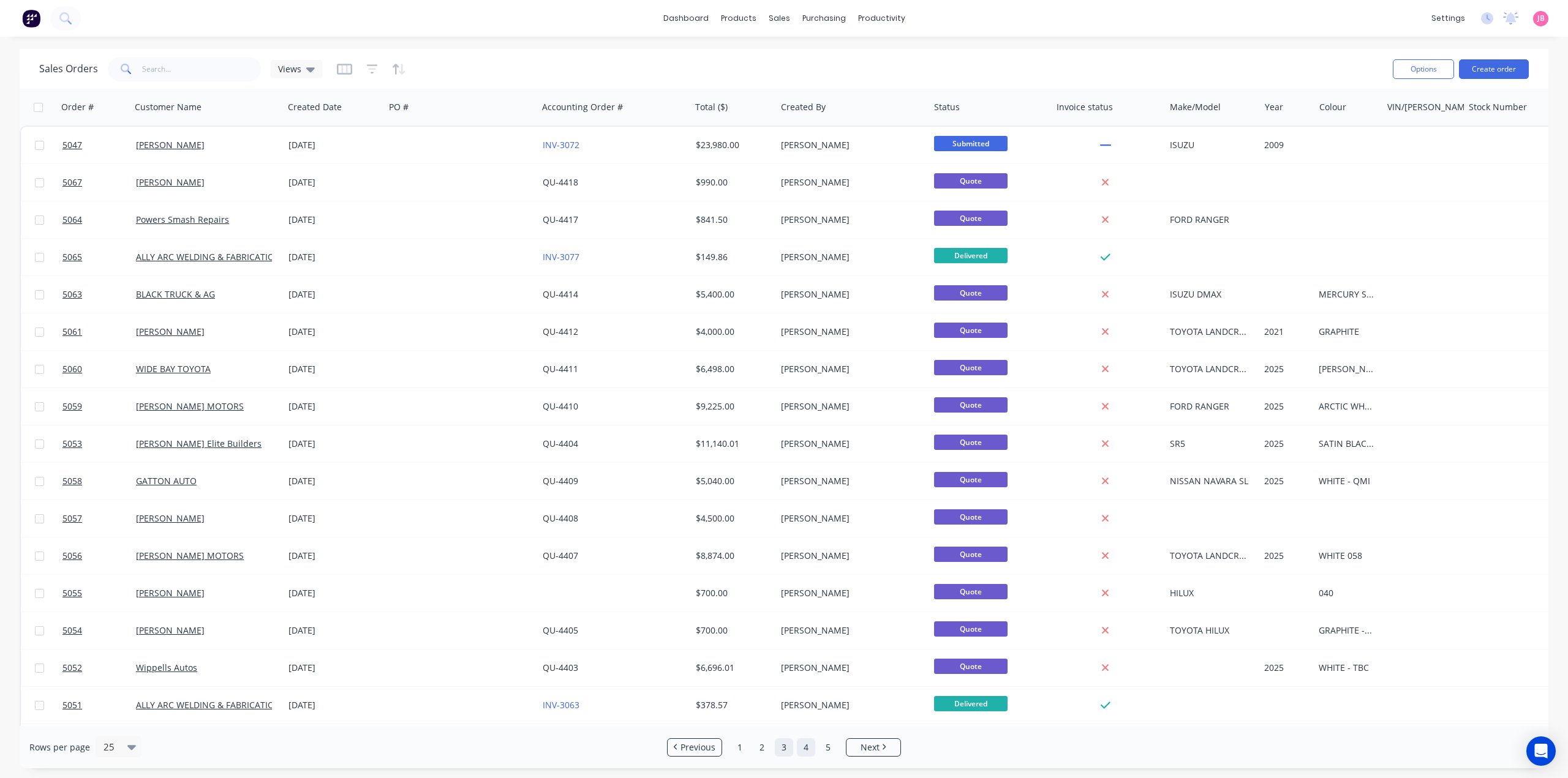
click at [805, 747] on link "4" at bounding box center [805, 747] width 18 height 18
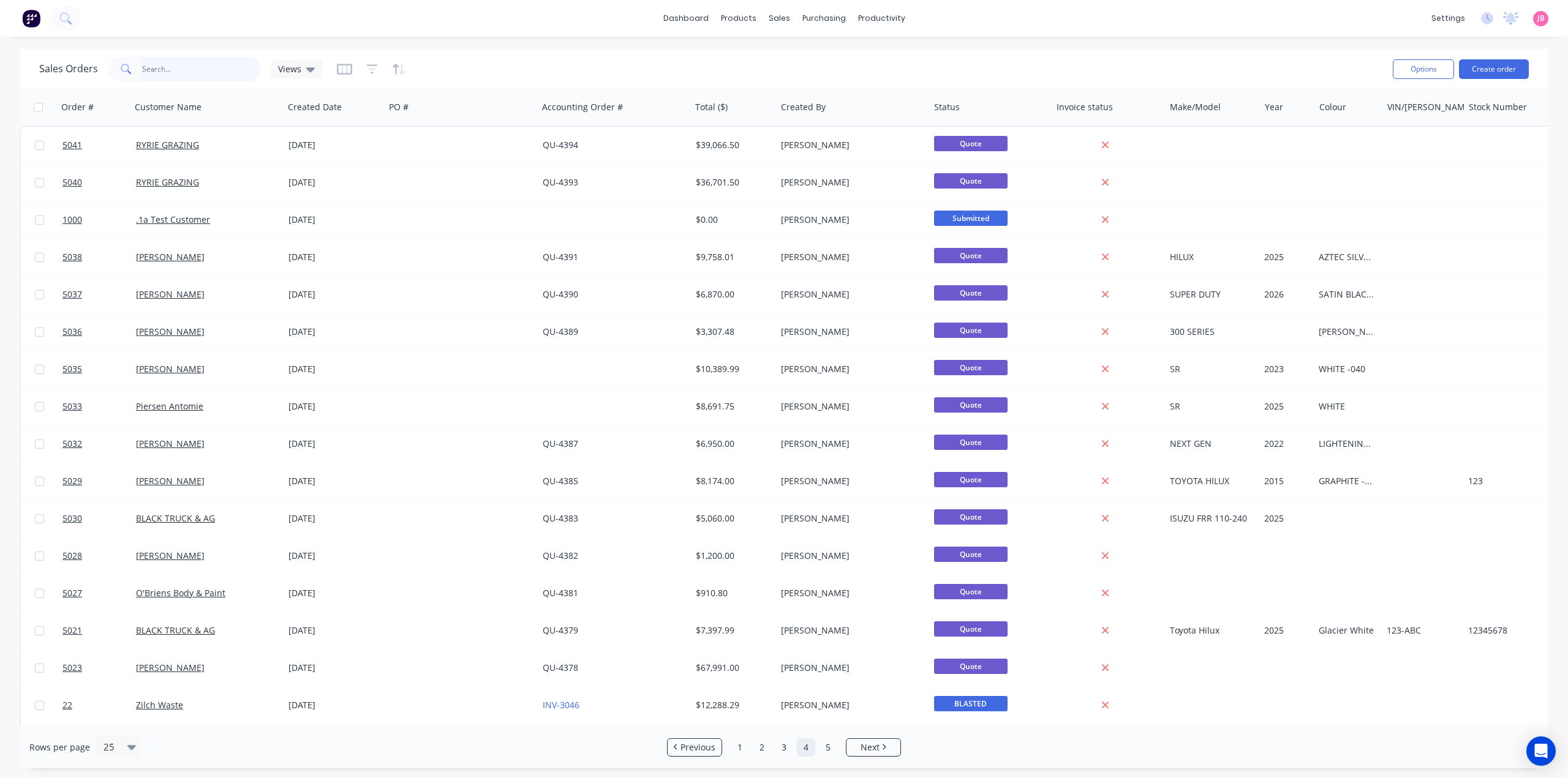
click at [183, 67] on input "text" at bounding box center [202, 68] width 120 height 24
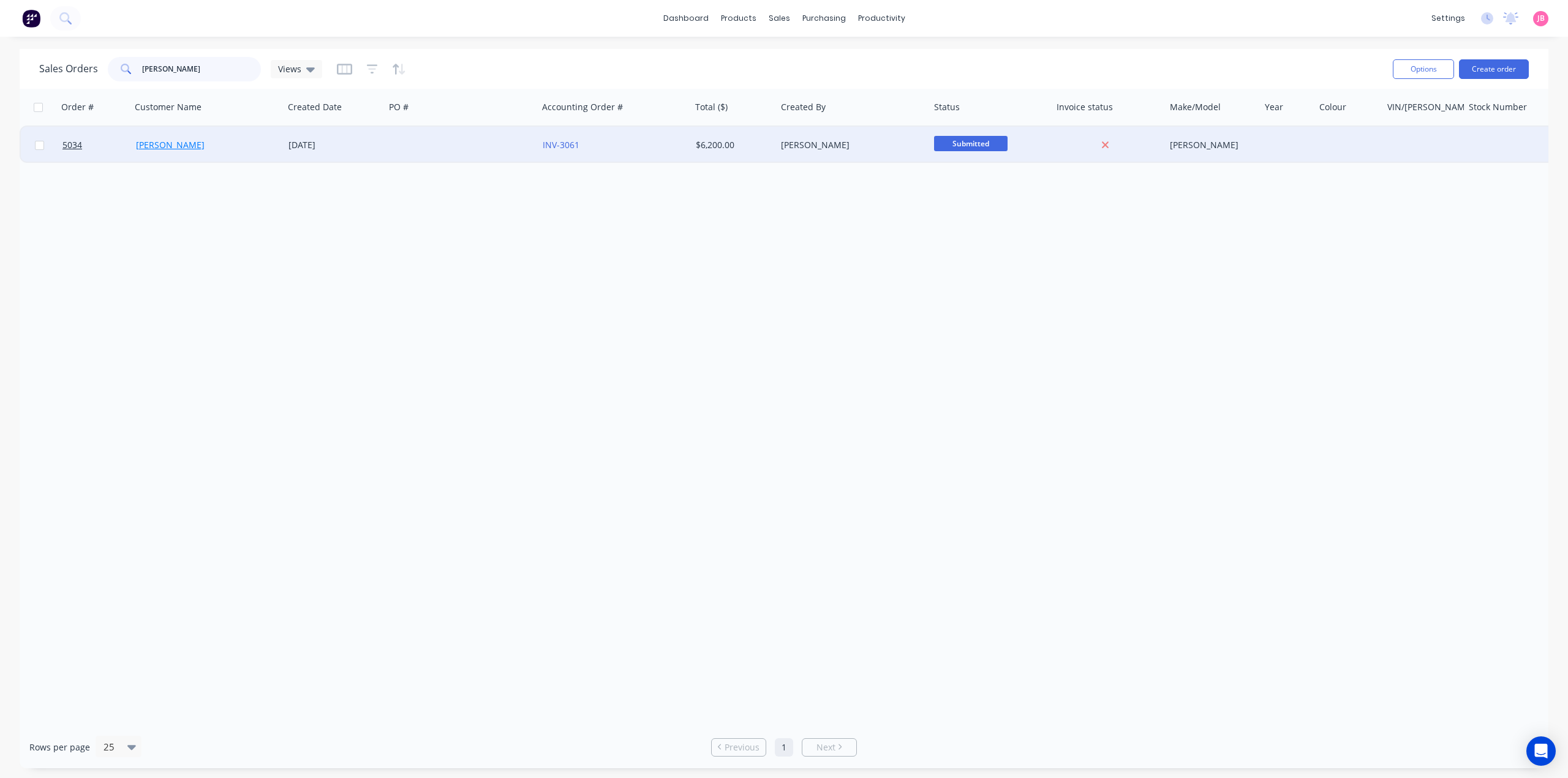
type input "[PERSON_NAME]"
click at [160, 141] on link "[PERSON_NAME]" at bounding box center [170, 145] width 68 height 12
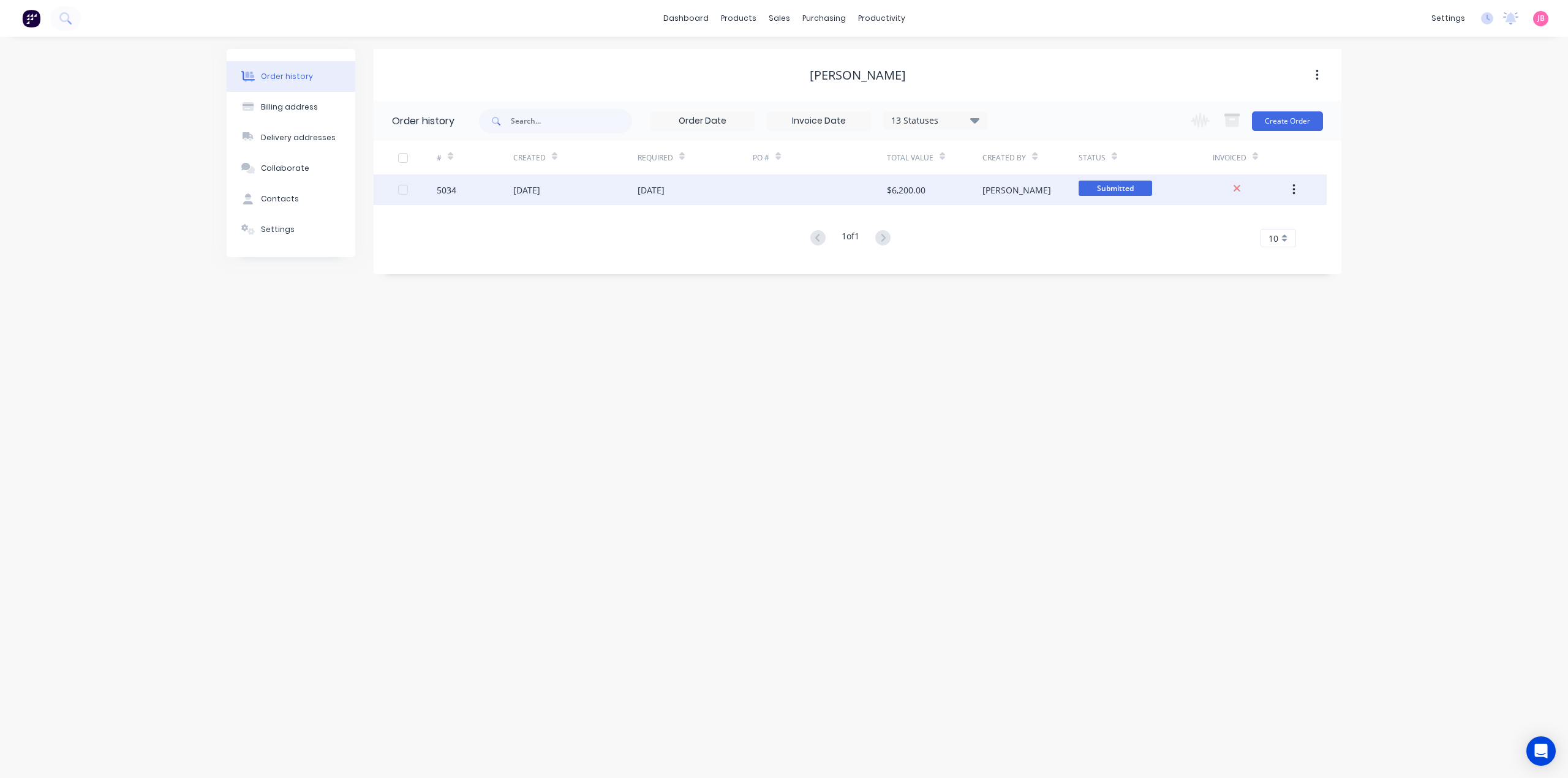
click at [908, 187] on div "$6,200.00" at bounding box center [906, 189] width 39 height 13
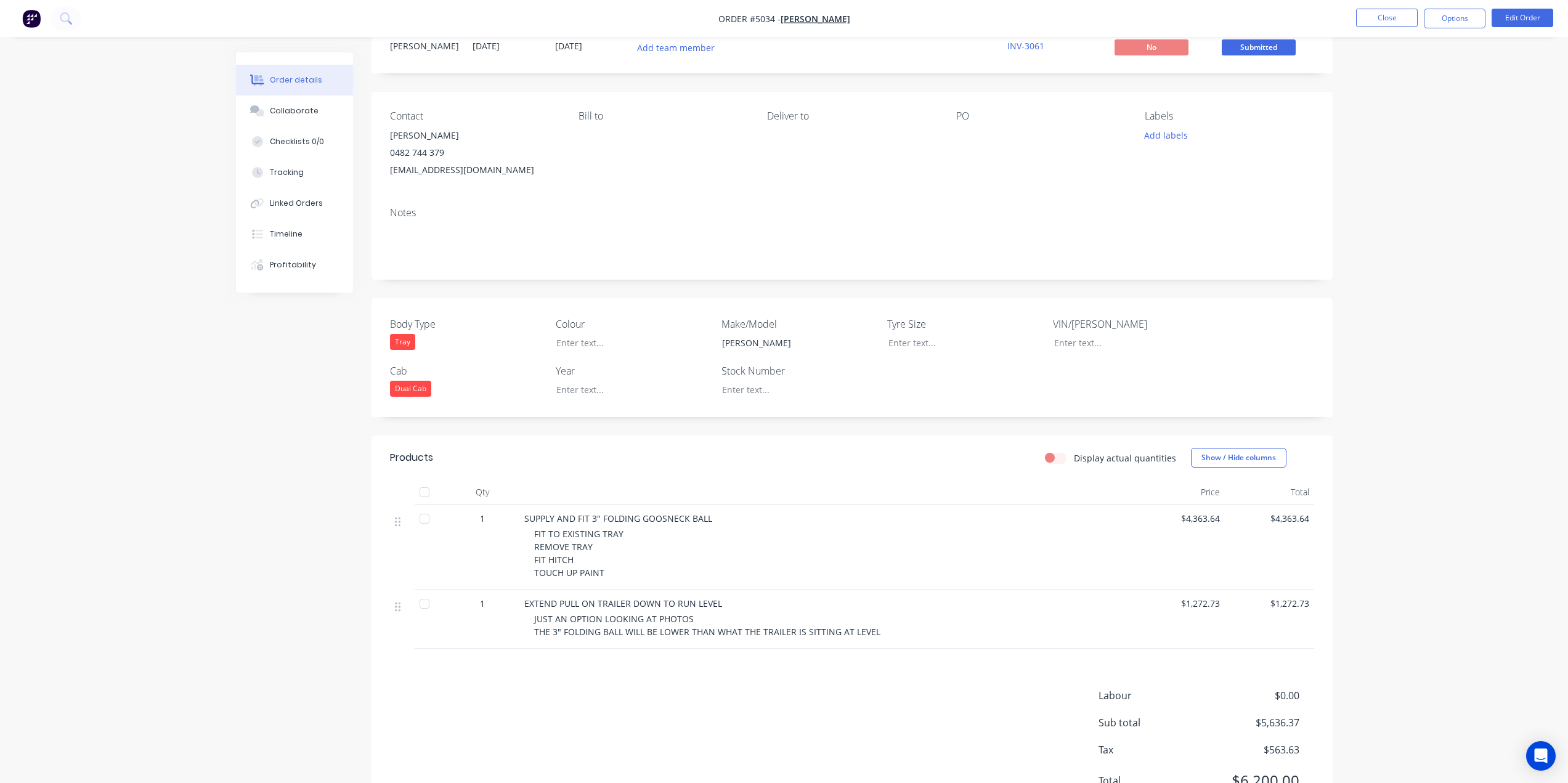
scroll to position [102, 0]
